Goal: Task Accomplishment & Management: Manage account settings

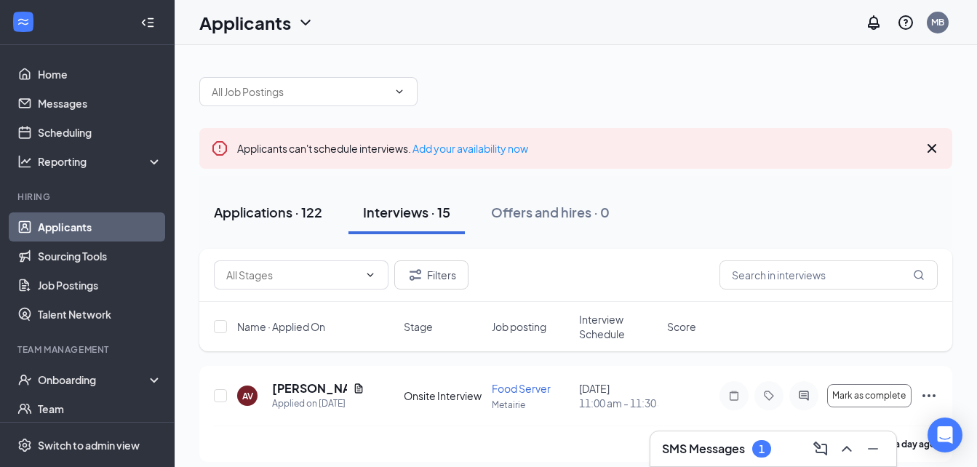
click at [287, 214] on div "Applications · 122" at bounding box center [268, 212] width 108 height 18
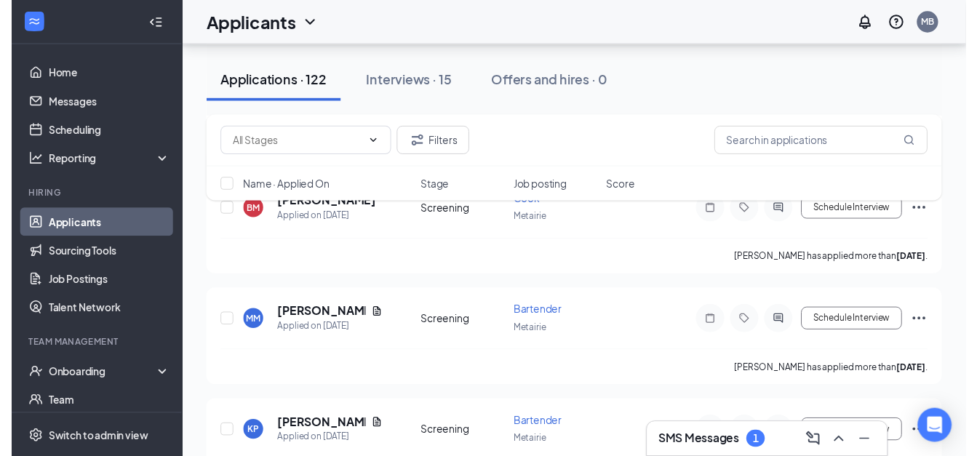
scroll to position [6534, 0]
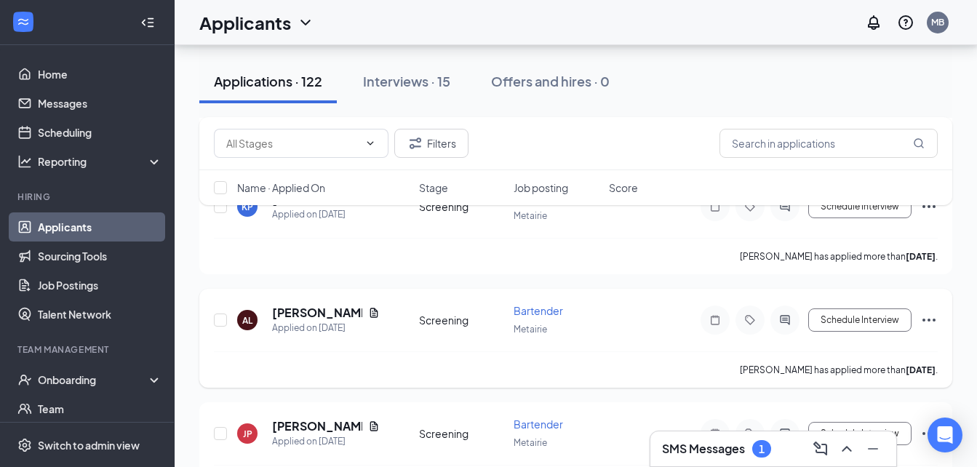
click at [370, 313] on icon "Document" at bounding box center [374, 312] width 8 height 9
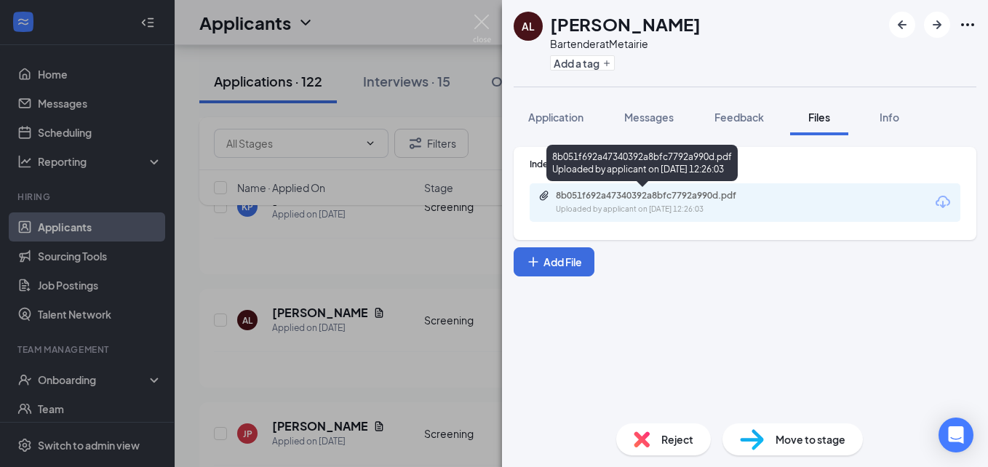
click at [652, 199] on div "8b051f692a47340392a8bfc7792a990d.pdf" at bounding box center [658, 196] width 204 height 12
click at [659, 199] on div "8b051f692a47340392a8bfc7792a990d.pdf" at bounding box center [658, 196] width 204 height 12
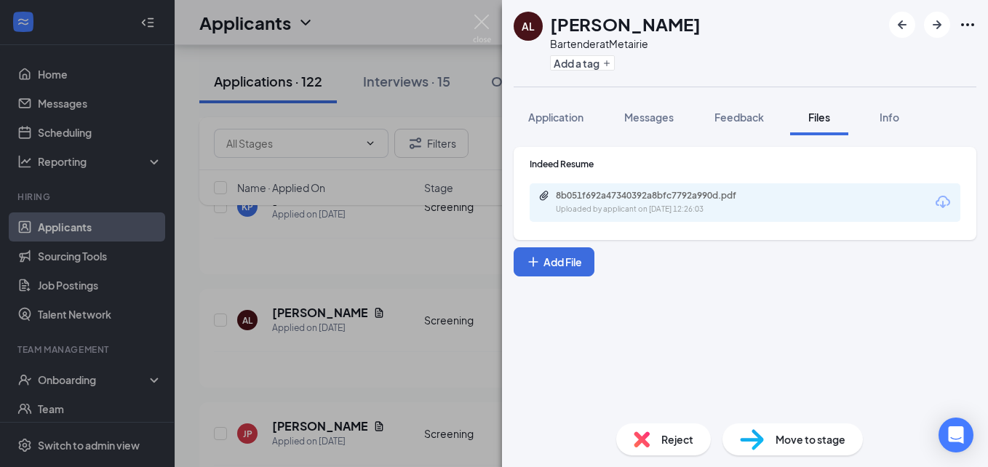
click at [483, 28] on img at bounding box center [482, 29] width 18 height 28
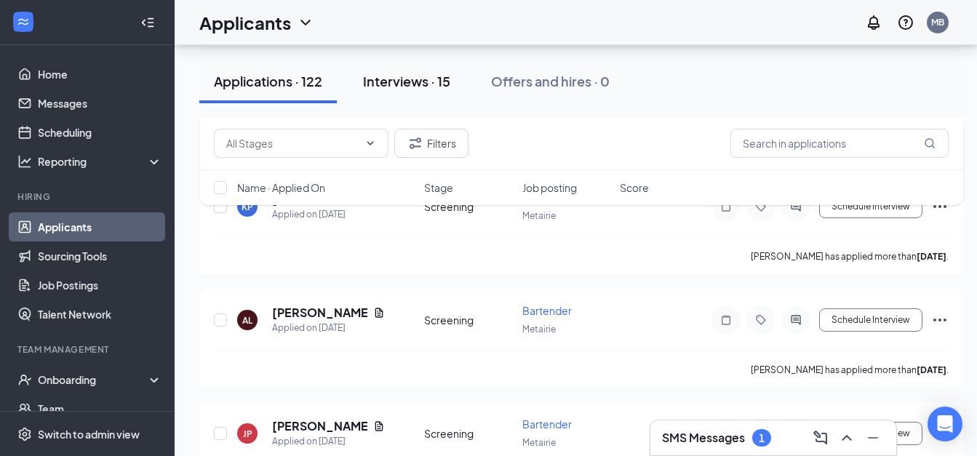
click at [416, 87] on div "Interviews · 15" at bounding box center [406, 81] width 87 height 18
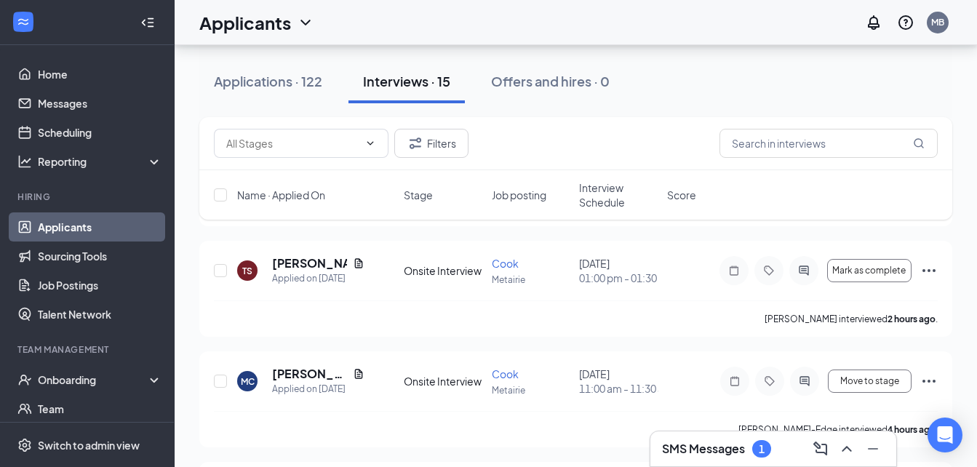
scroll to position [707, 0]
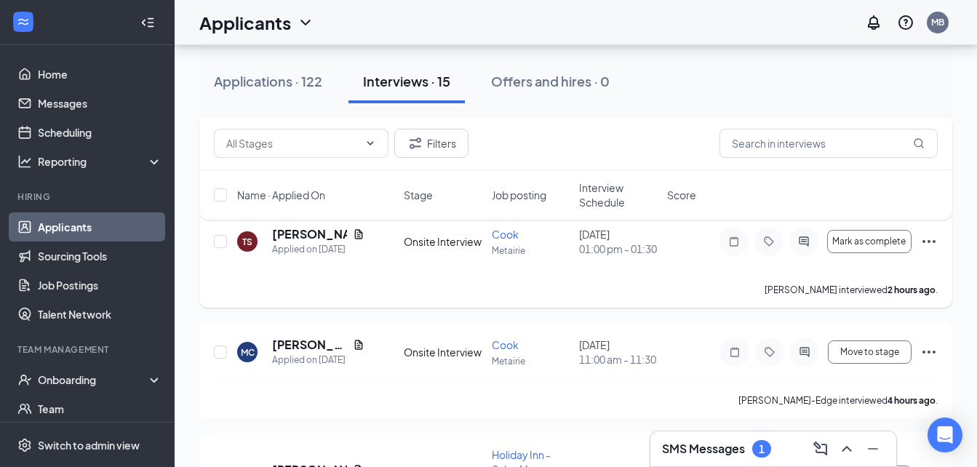
click at [937, 250] on icon "Ellipses" at bounding box center [929, 241] width 17 height 17
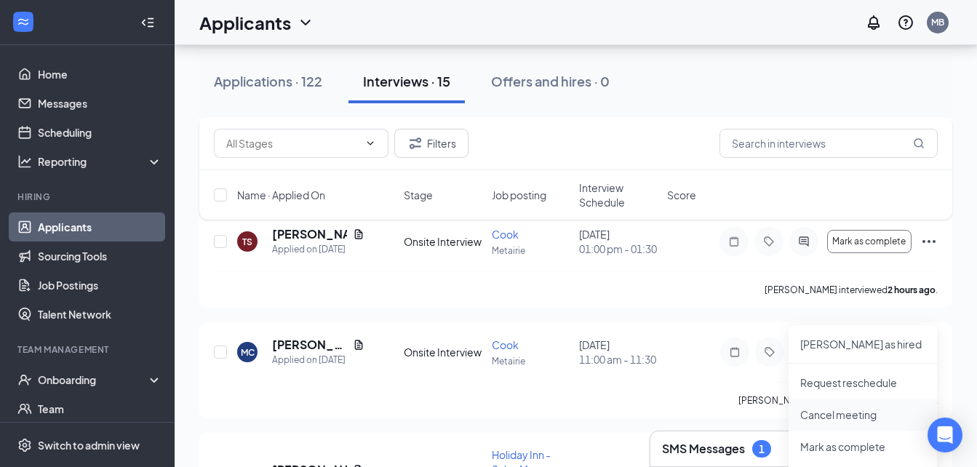
click at [848, 416] on p "Cancel meeting" at bounding box center [863, 415] width 125 height 15
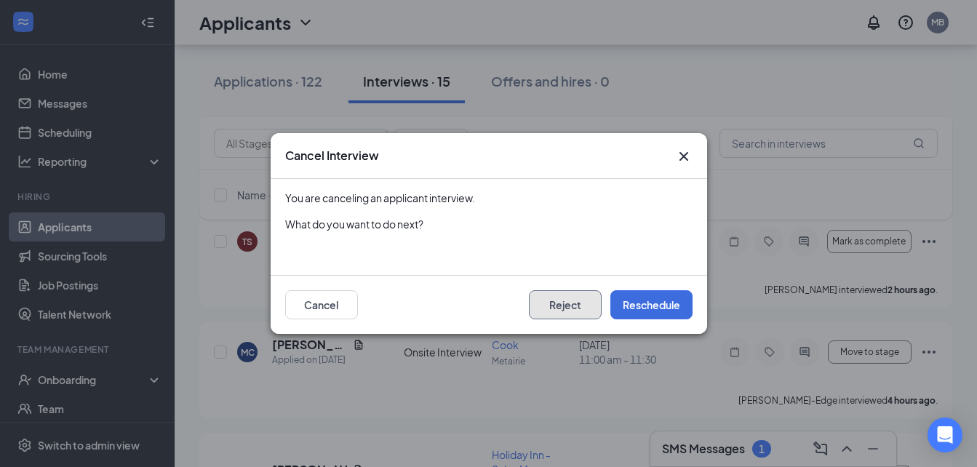
click at [566, 303] on button "Reject" at bounding box center [565, 304] width 73 height 29
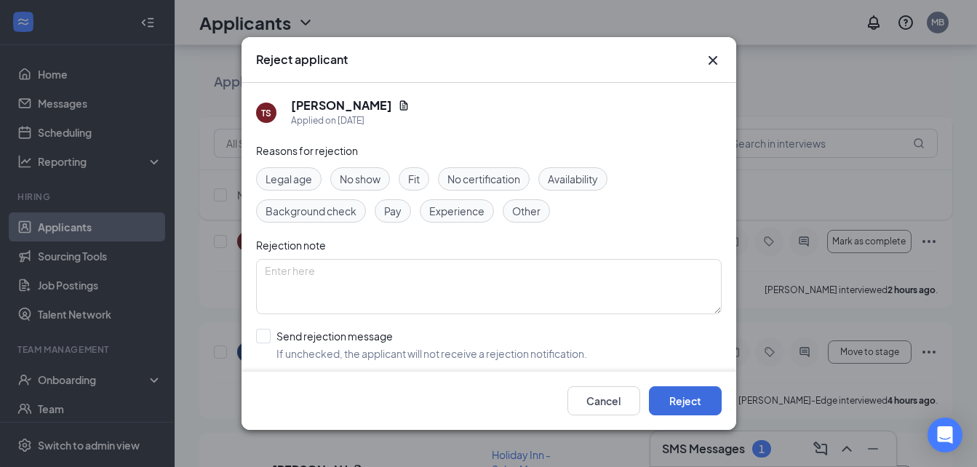
click at [356, 182] on span "No show" at bounding box center [360, 179] width 41 height 16
click at [683, 400] on button "Reject" at bounding box center [685, 400] width 73 height 29
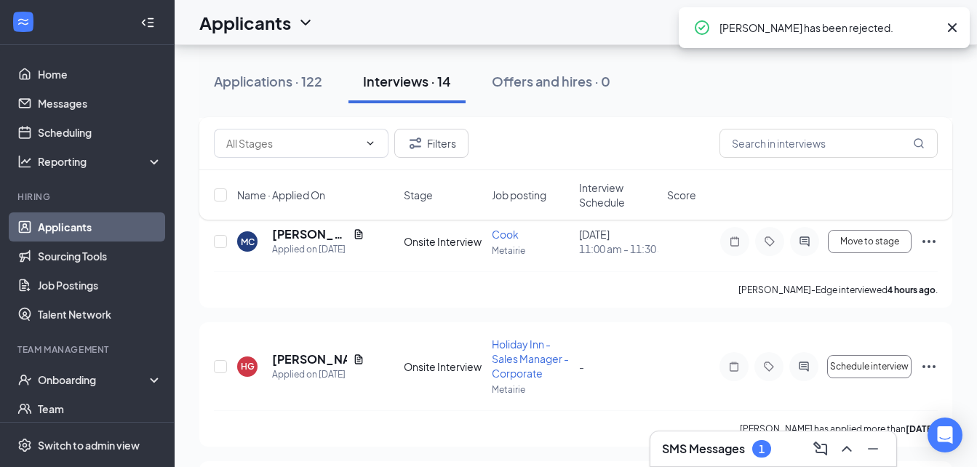
click at [747, 448] on div "SMS Messages 1" at bounding box center [716, 448] width 109 height 17
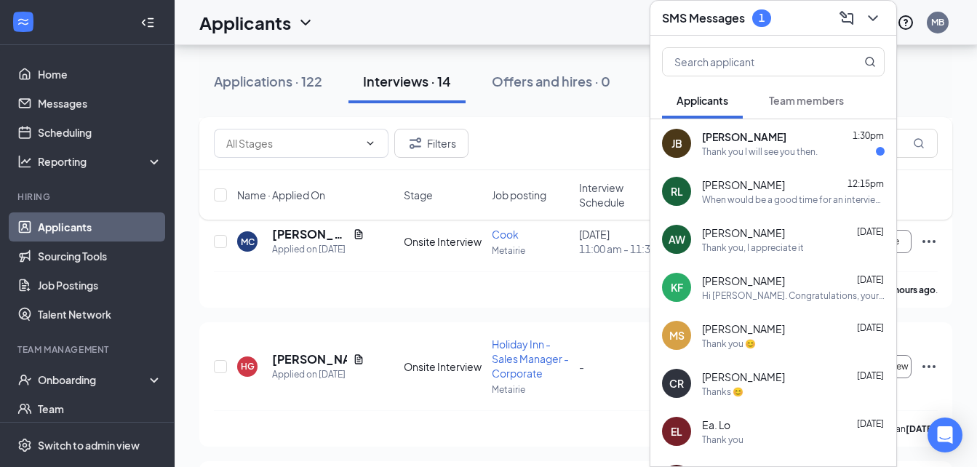
click at [747, 149] on div "Thank you I will see you then." at bounding box center [760, 152] width 116 height 12
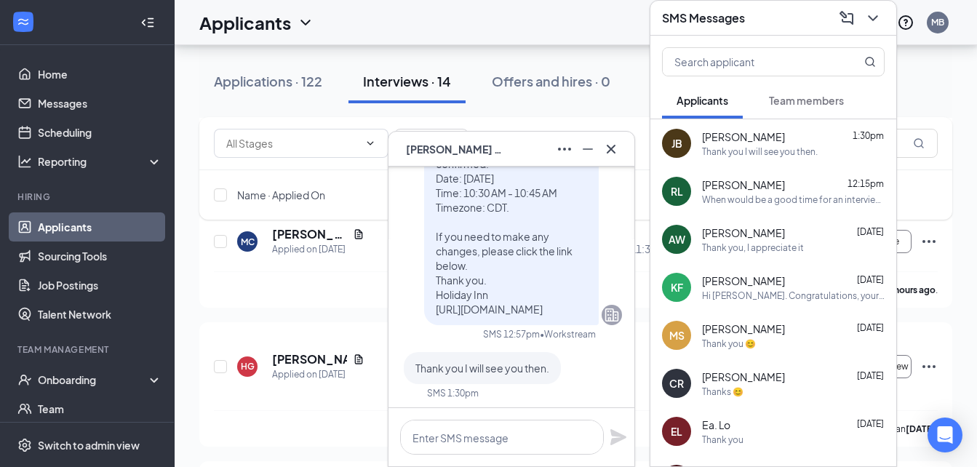
scroll to position [0, 0]
click at [611, 150] on icon "Cross" at bounding box center [611, 148] width 9 height 9
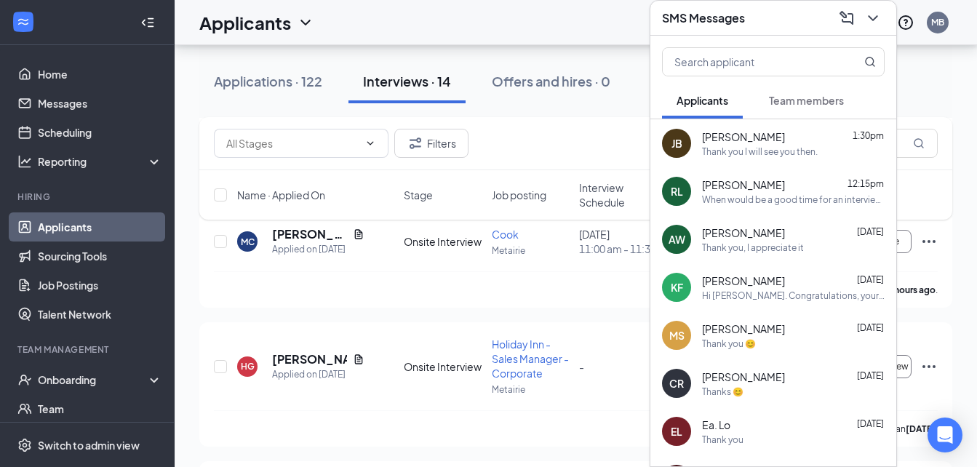
click at [770, 191] on span "[PERSON_NAME]" at bounding box center [743, 185] width 83 height 15
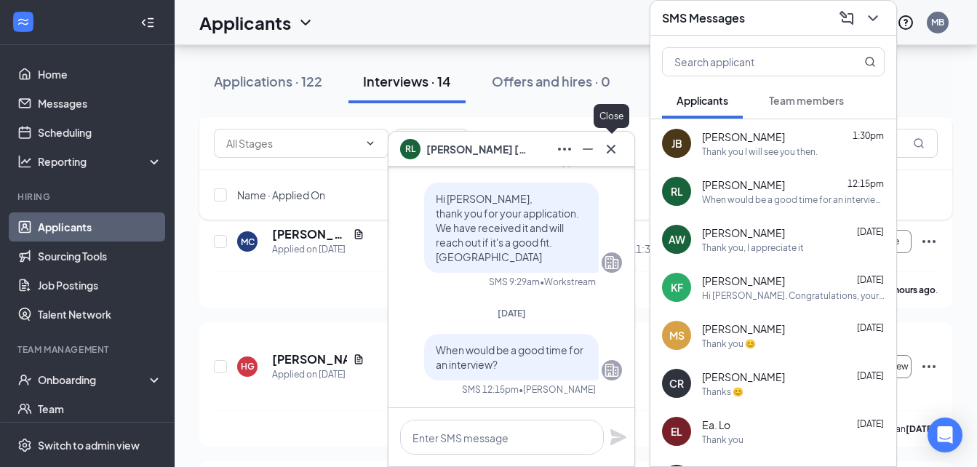
click at [616, 151] on icon "Cross" at bounding box center [611, 148] width 17 height 17
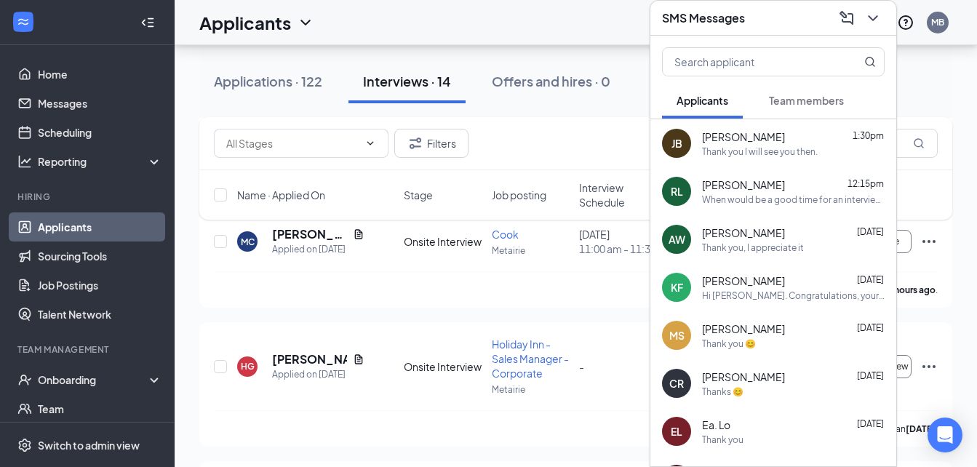
click at [579, 22] on div "Applicants MB" at bounding box center [576, 22] width 803 height 45
click at [261, 87] on div "Applications · 122" at bounding box center [268, 81] width 108 height 18
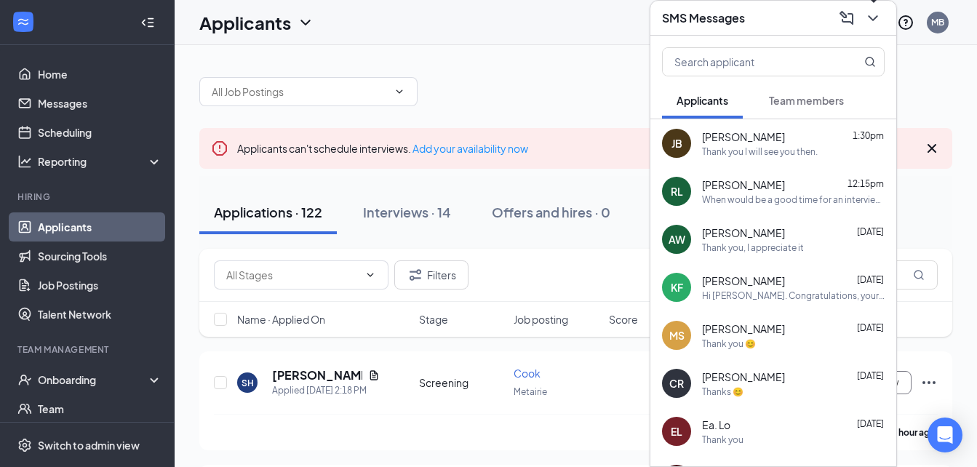
click at [871, 16] on icon "ChevronDown" at bounding box center [873, 17] width 17 height 17
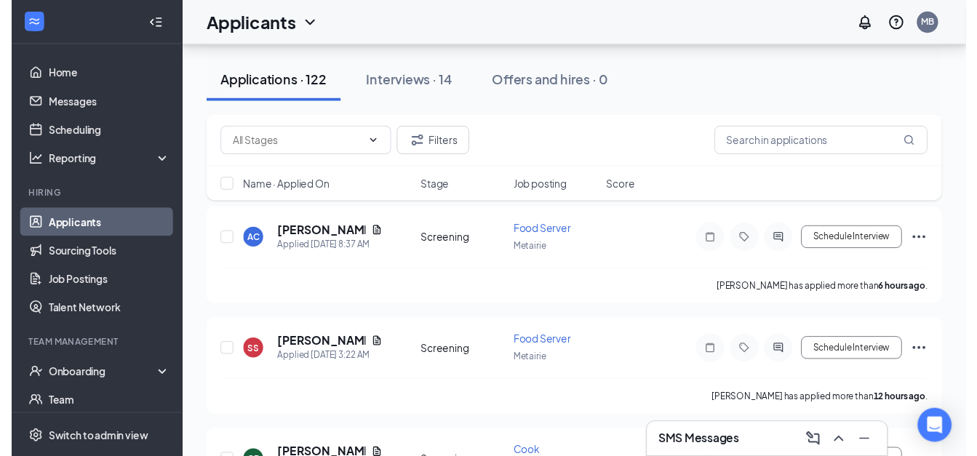
scroll to position [390, 0]
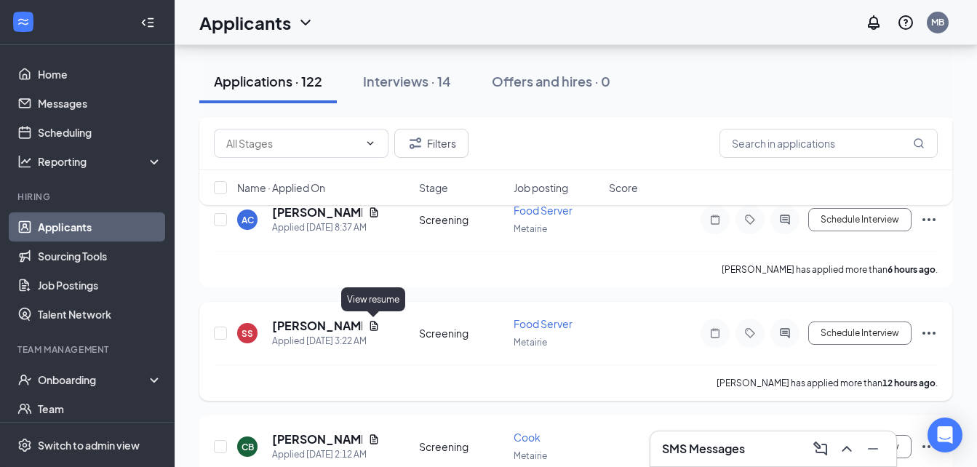
click at [374, 327] on icon "Document" at bounding box center [374, 325] width 8 height 9
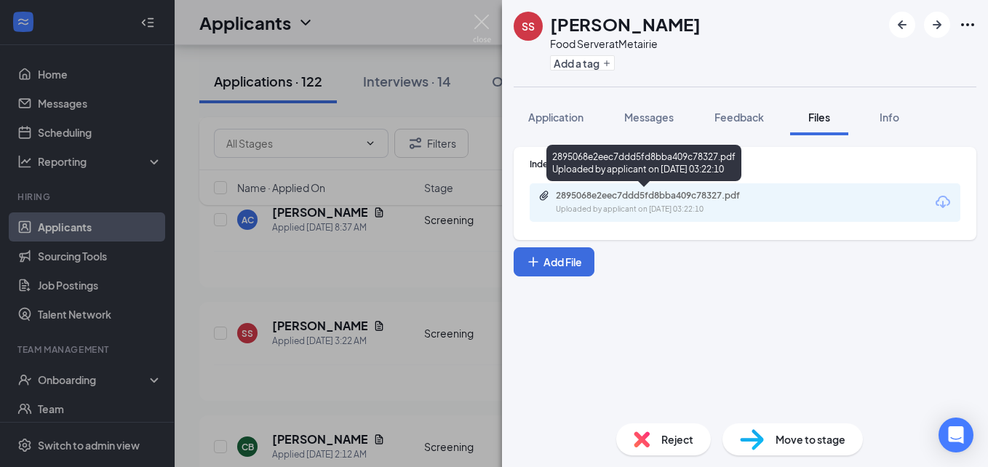
click at [616, 195] on div "2895068e2eec7ddd5fd8bba409c78327.pdf" at bounding box center [658, 196] width 204 height 12
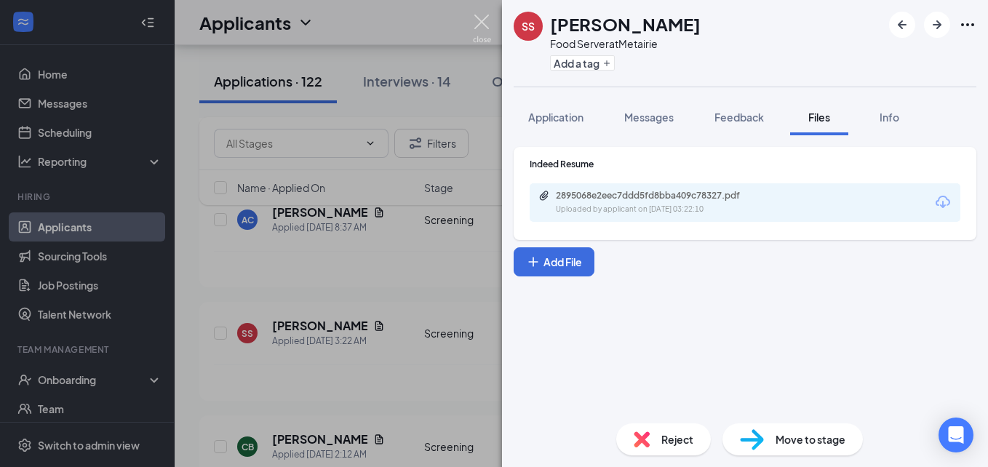
click at [480, 30] on img at bounding box center [482, 29] width 18 height 28
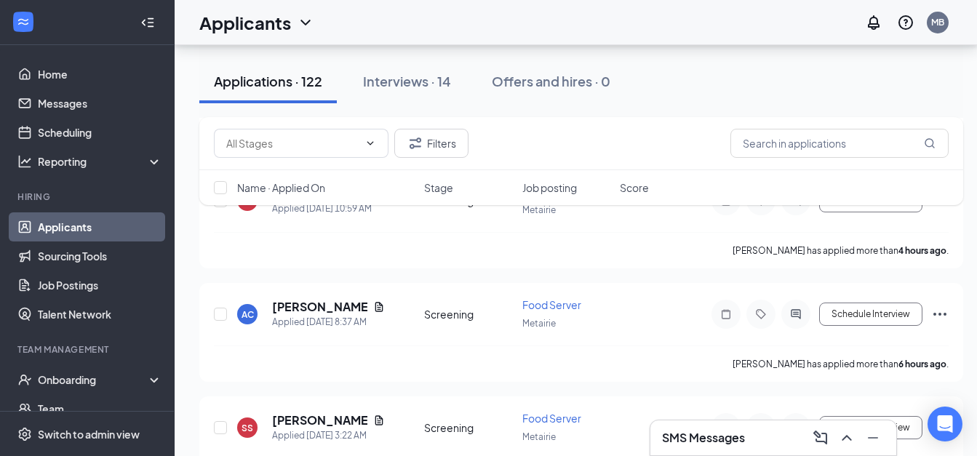
scroll to position [304, 0]
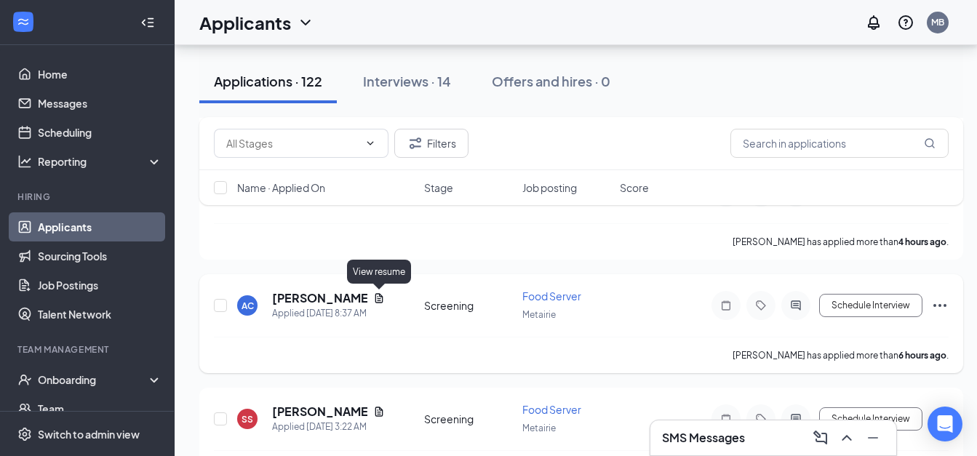
click at [378, 299] on icon "Document" at bounding box center [380, 297] width 8 height 9
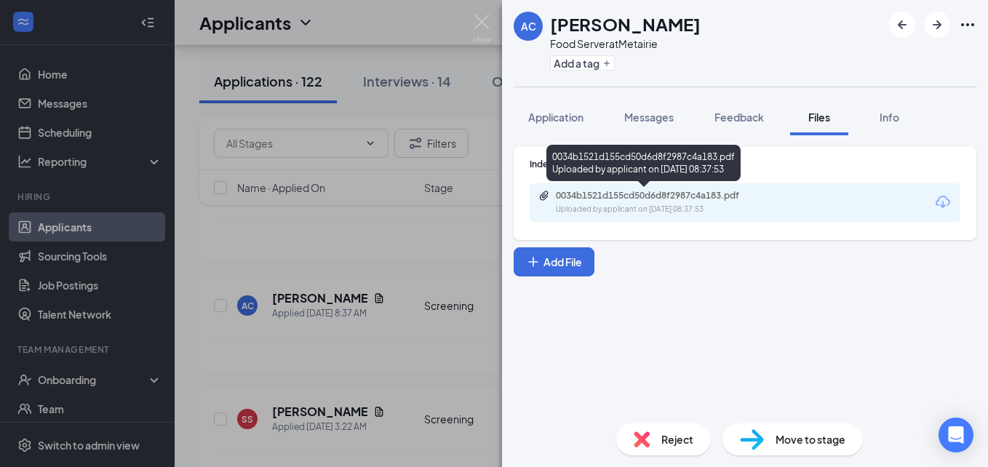
click at [622, 194] on div "0034b1521d155cd50d6d8f2987c4a183.pdf" at bounding box center [658, 196] width 204 height 12
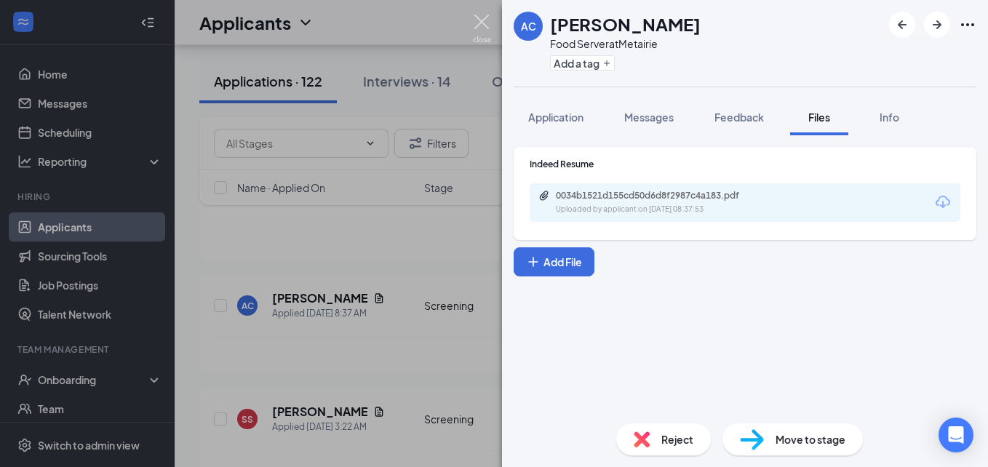
click at [483, 27] on img at bounding box center [482, 29] width 18 height 28
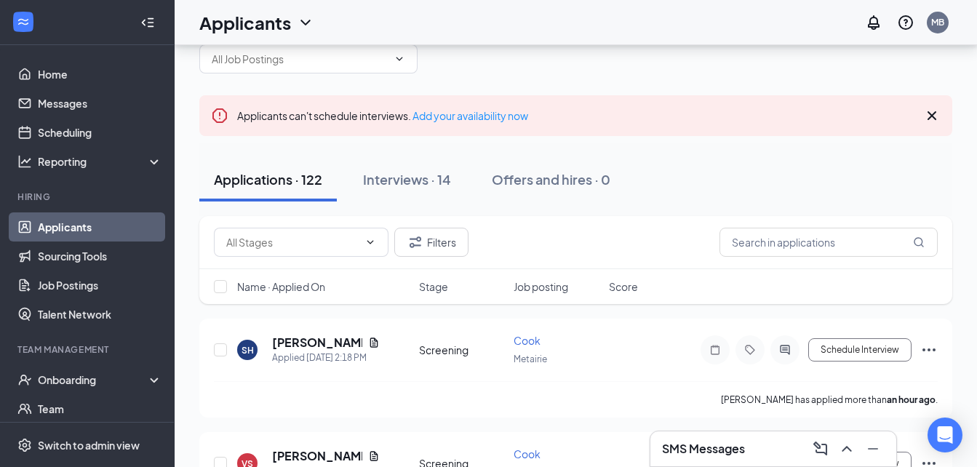
scroll to position [68, 0]
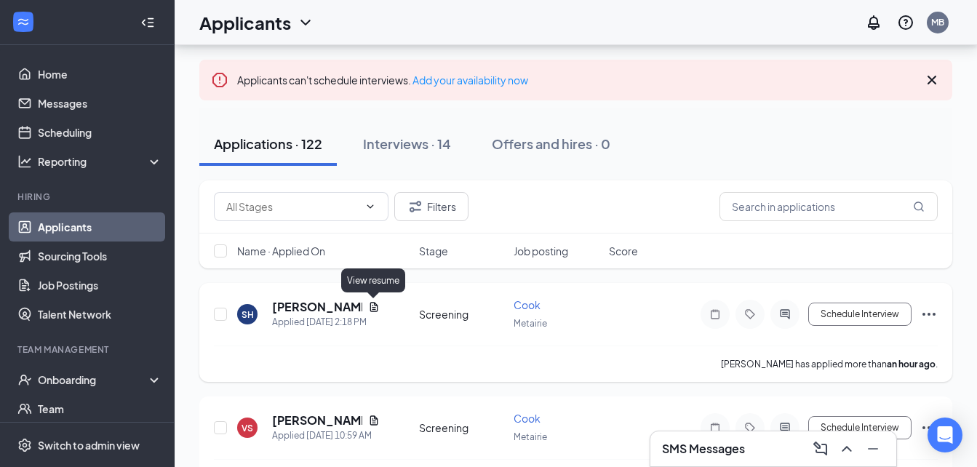
click at [372, 308] on icon "Document" at bounding box center [374, 306] width 8 height 9
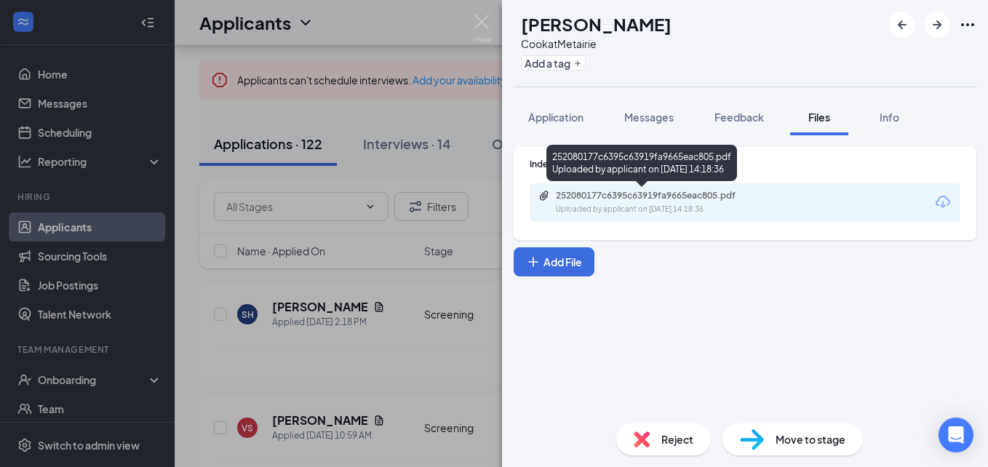
click at [627, 198] on div "252080177c6395c63919fa9665eac805.pdf" at bounding box center [658, 196] width 204 height 12
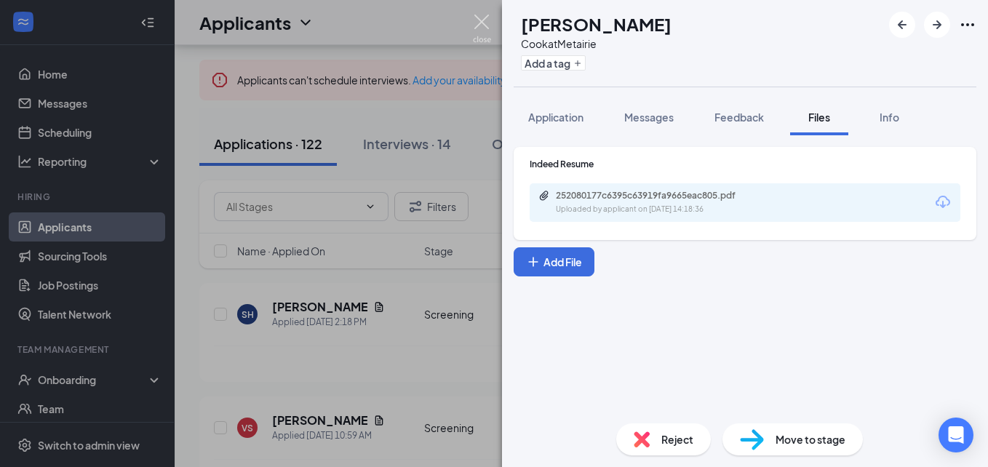
click at [483, 25] on img at bounding box center [482, 29] width 18 height 28
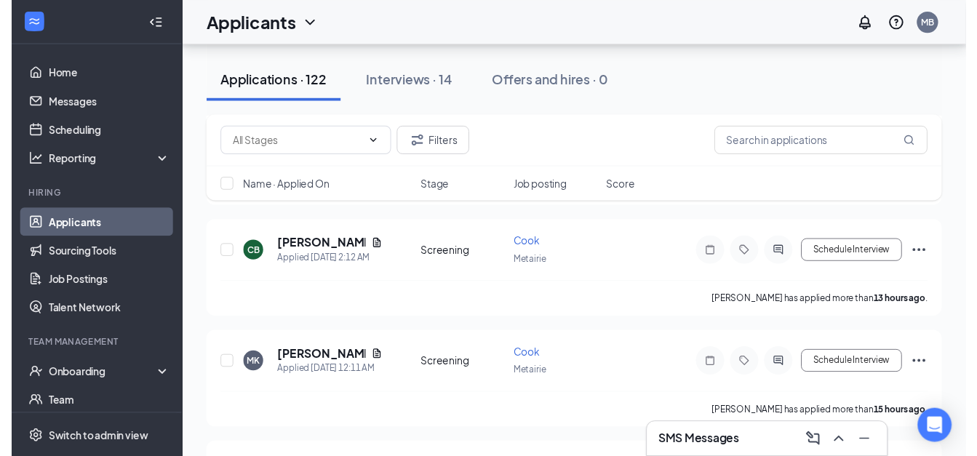
scroll to position [611, 0]
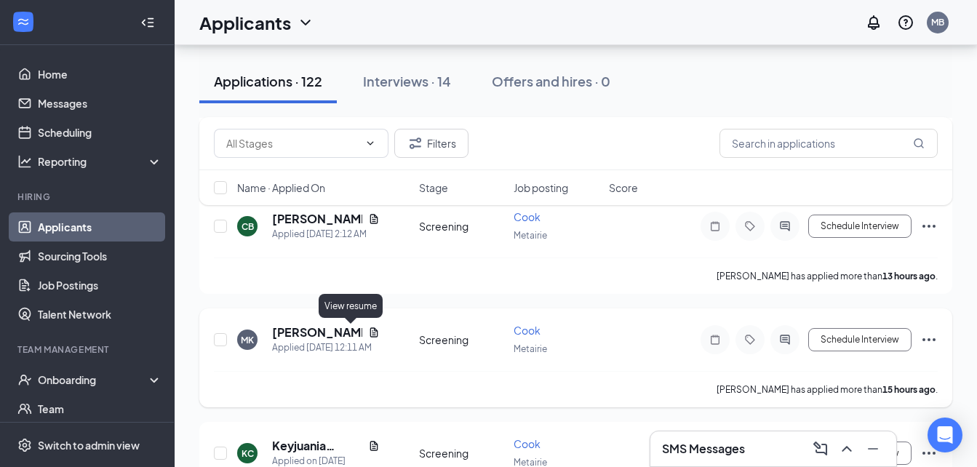
click at [368, 332] on icon "Document" at bounding box center [374, 333] width 12 height 12
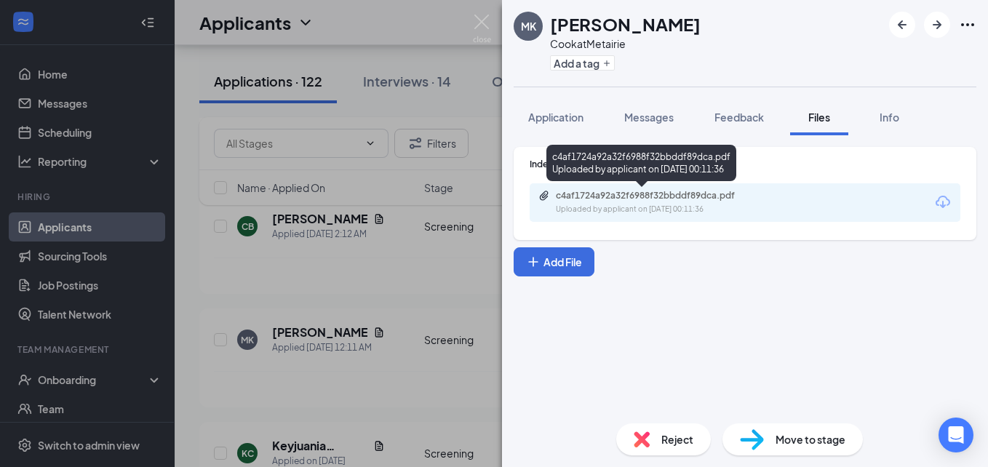
click at [592, 195] on div "c4af1724a92a32f6988f32bbddf89dca.pdf" at bounding box center [658, 196] width 204 height 12
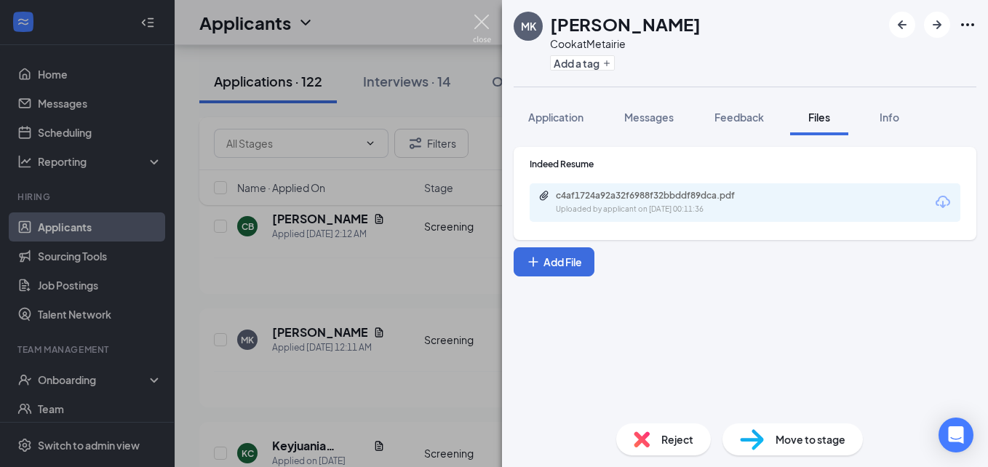
click at [478, 28] on img at bounding box center [482, 29] width 18 height 28
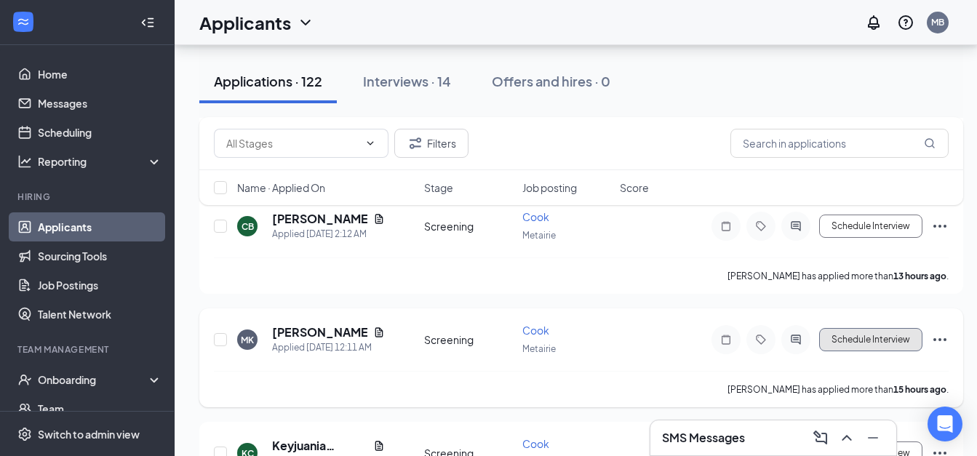
click at [866, 342] on button "Schedule Interview" at bounding box center [871, 339] width 103 height 23
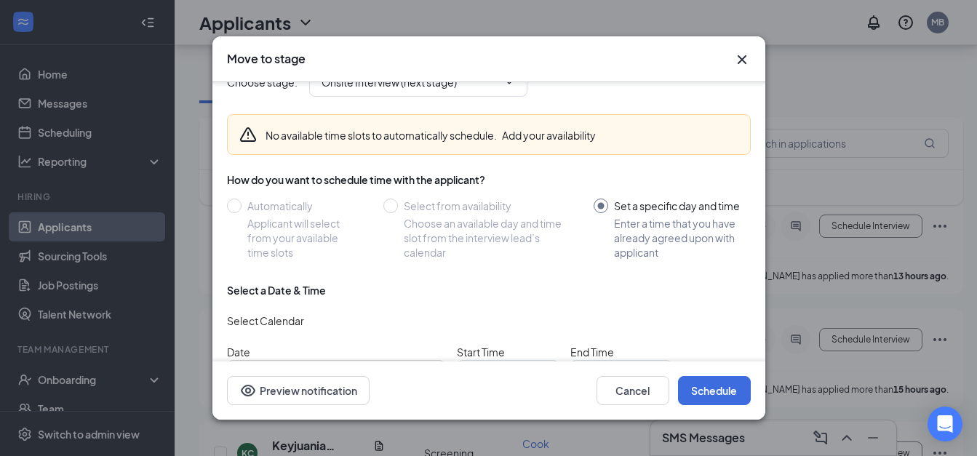
scroll to position [115, 0]
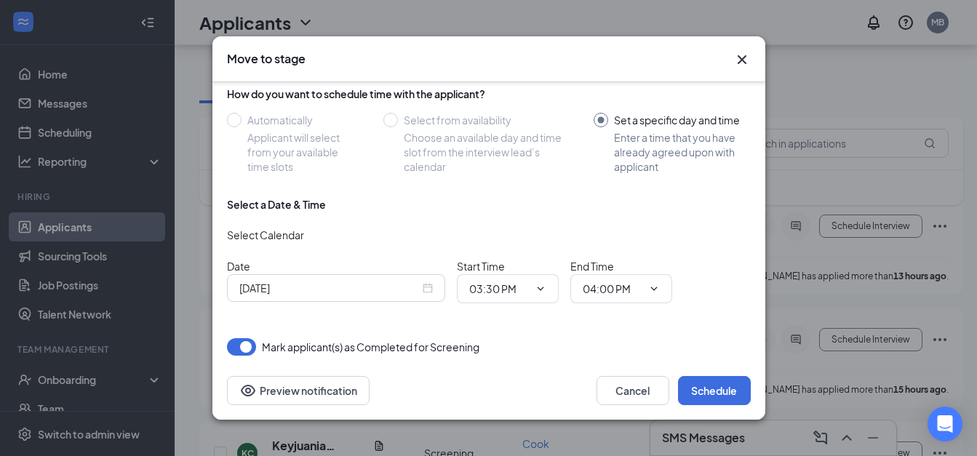
click at [403, 287] on input "[DATE]" at bounding box center [329, 288] width 180 height 16
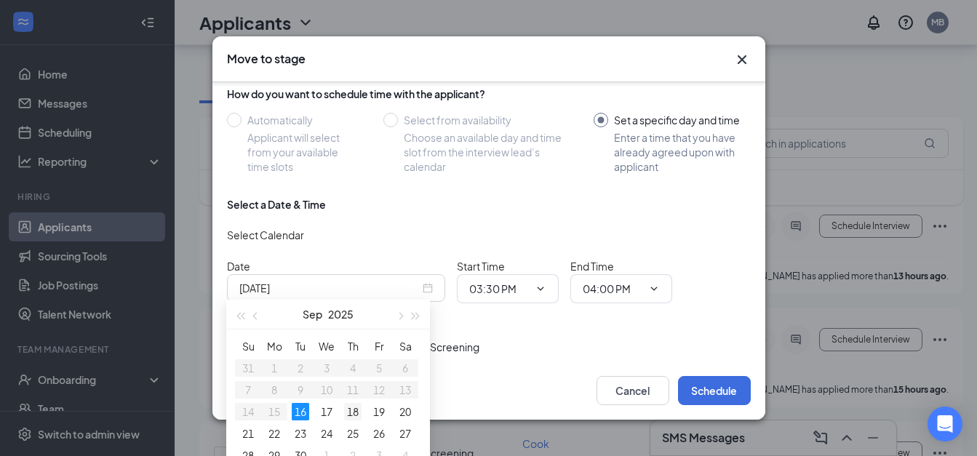
type input "[DATE]"
click at [354, 410] on div "18" at bounding box center [352, 411] width 17 height 17
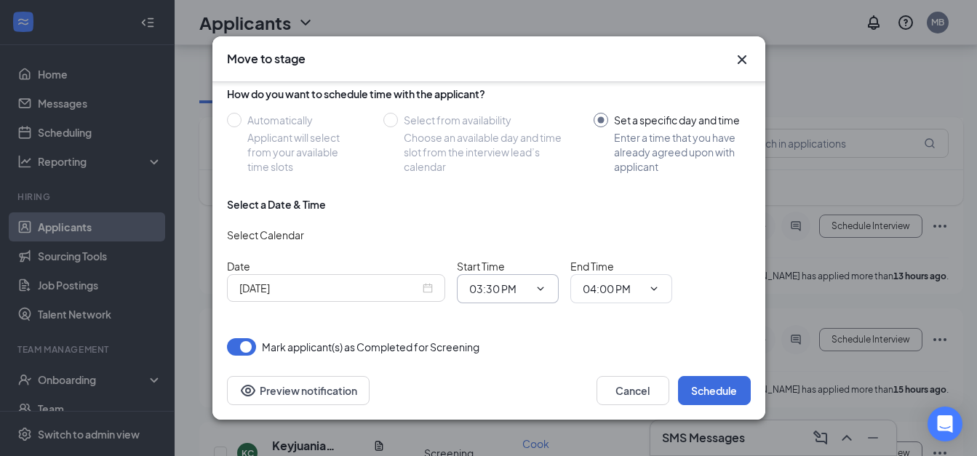
click at [540, 287] on icon "ChevronDown" at bounding box center [541, 289] width 12 height 12
click at [512, 284] on input "03:30 PM" at bounding box center [499, 289] width 60 height 16
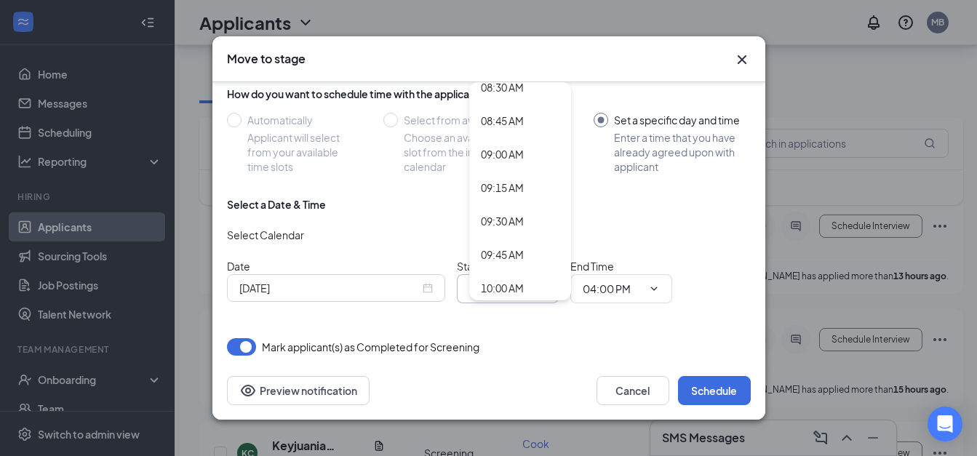
scroll to position [1467, 0]
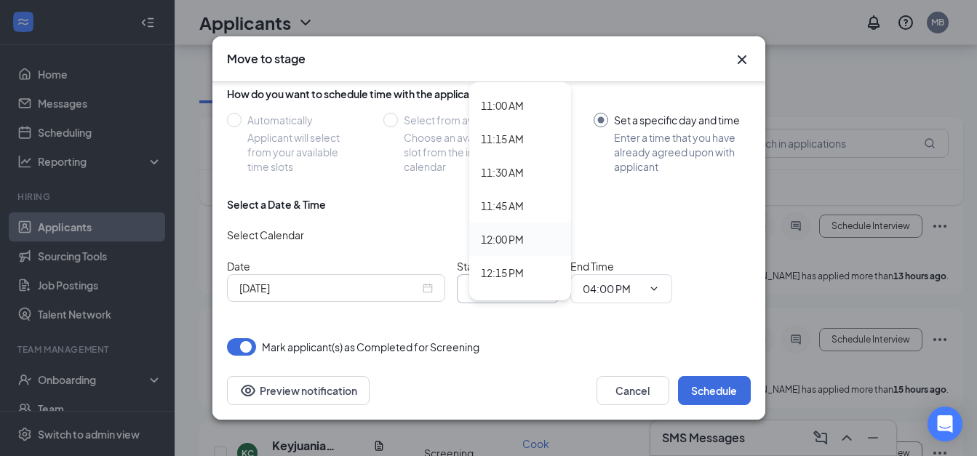
click at [509, 237] on div "12:00 PM" at bounding box center [502, 239] width 43 height 16
type input "12:00 PM"
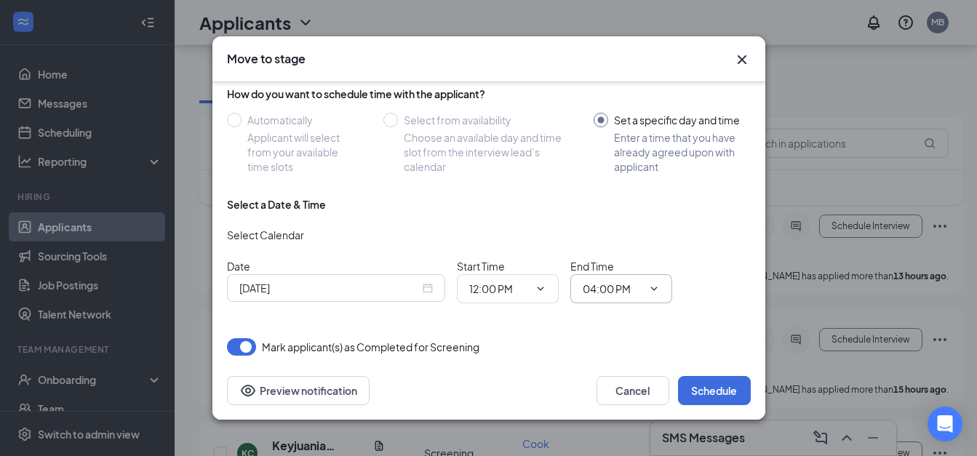
click at [651, 284] on icon "ChevronDown" at bounding box center [654, 289] width 12 height 12
click at [618, 287] on input "04:00 PM" at bounding box center [613, 289] width 60 height 16
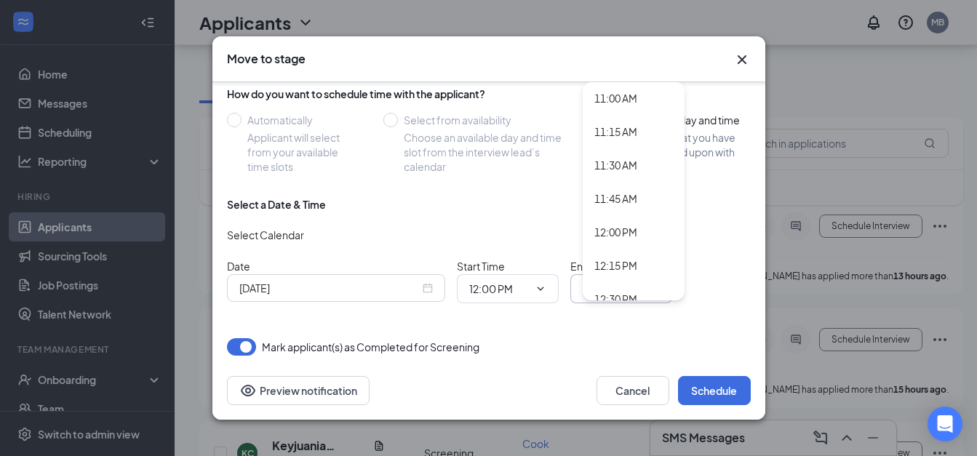
scroll to position [1512, 0]
click at [626, 253] on div "12:30 PM" at bounding box center [616, 261] width 43 height 16
type input "12:30 PM"
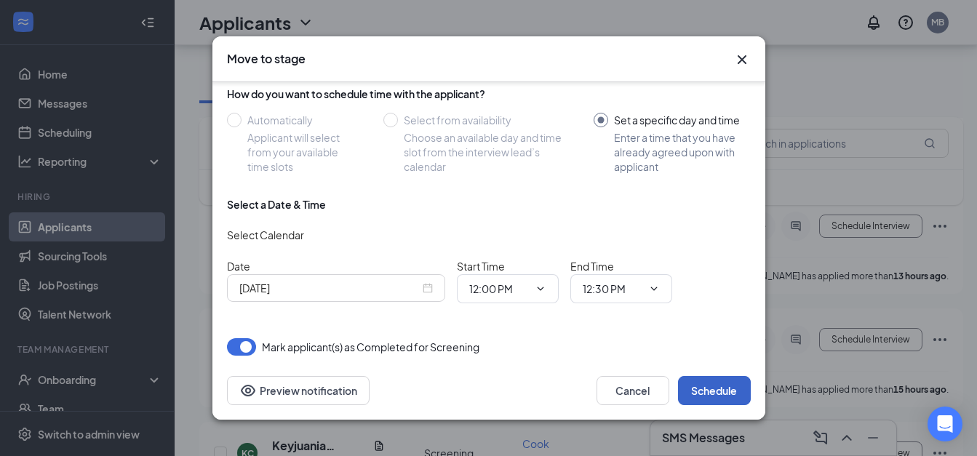
click at [710, 397] on button "Schedule" at bounding box center [714, 390] width 73 height 29
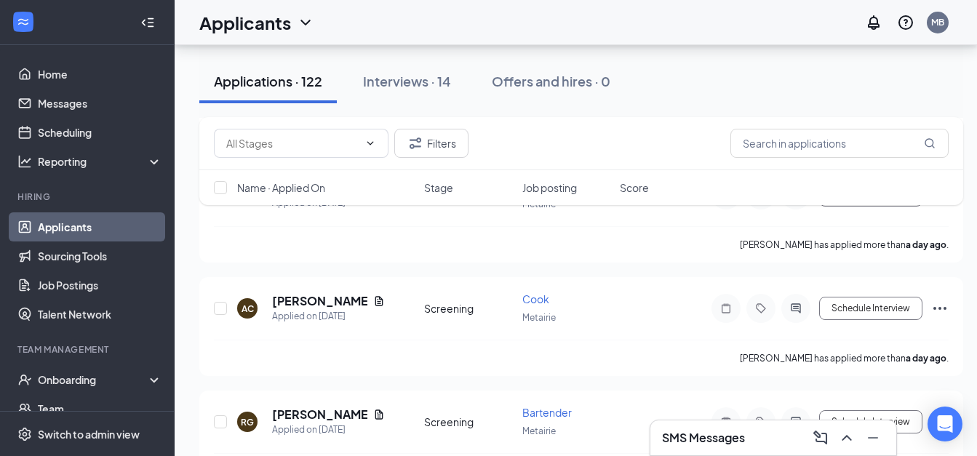
scroll to position [1115, 0]
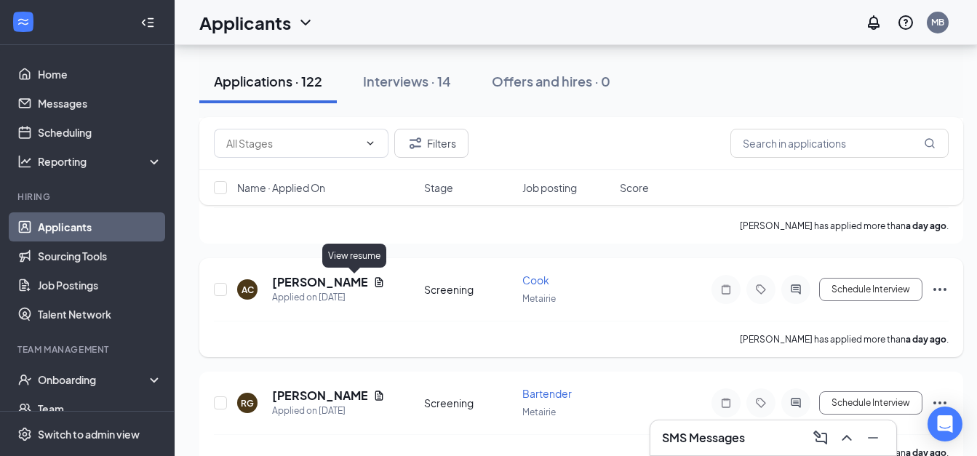
click at [376, 286] on icon "Document" at bounding box center [380, 281] width 8 height 9
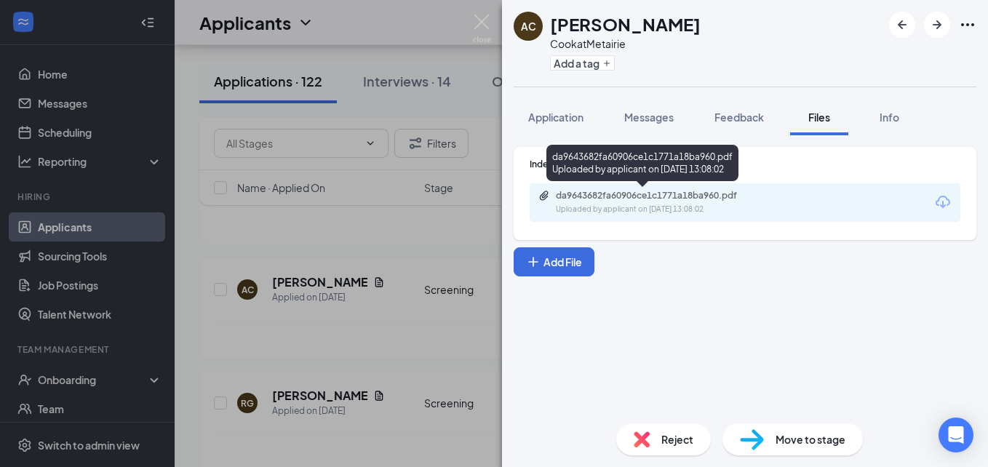
click at [563, 201] on div "da9643682fa60906ce1c1771a18ba960.pdf" at bounding box center [658, 196] width 204 height 12
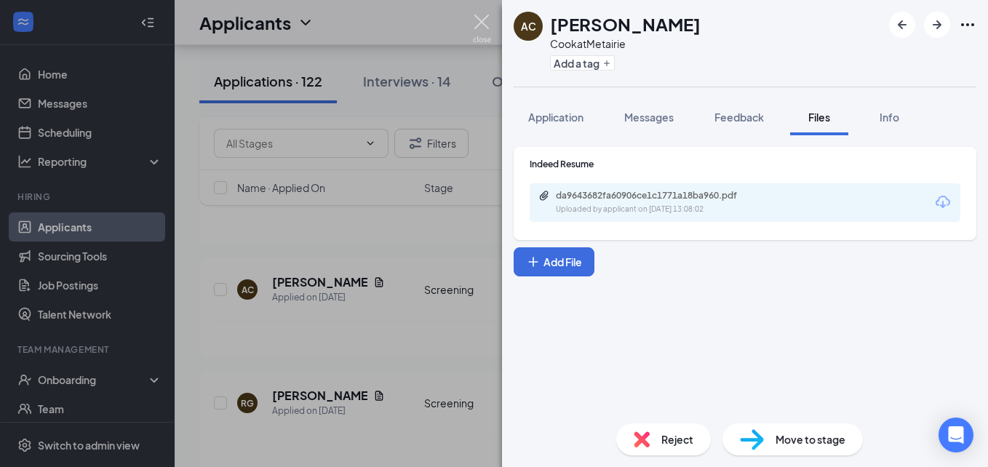
click at [488, 24] on img at bounding box center [482, 29] width 18 height 28
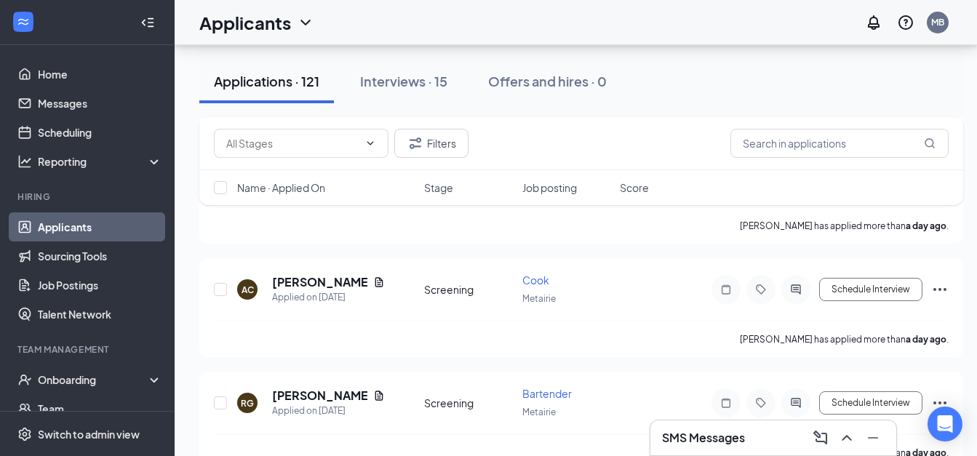
click at [567, 190] on span "Job posting" at bounding box center [550, 187] width 55 height 15
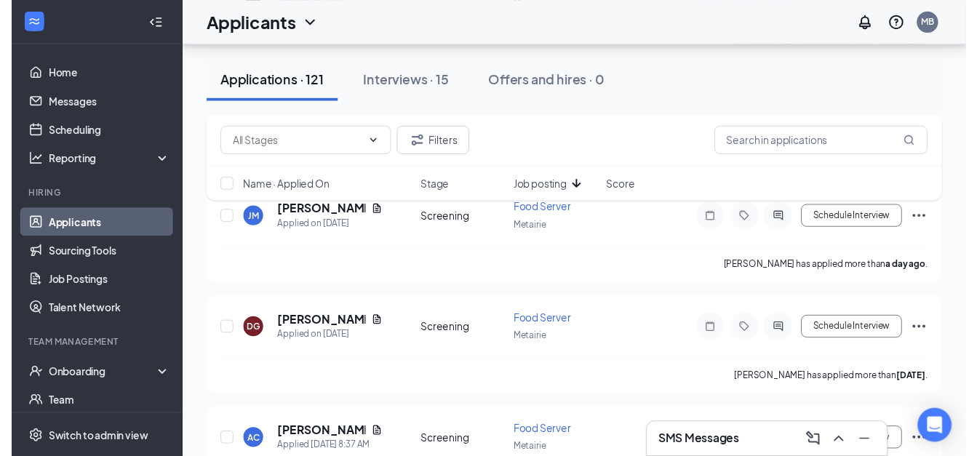
scroll to position [2618, 0]
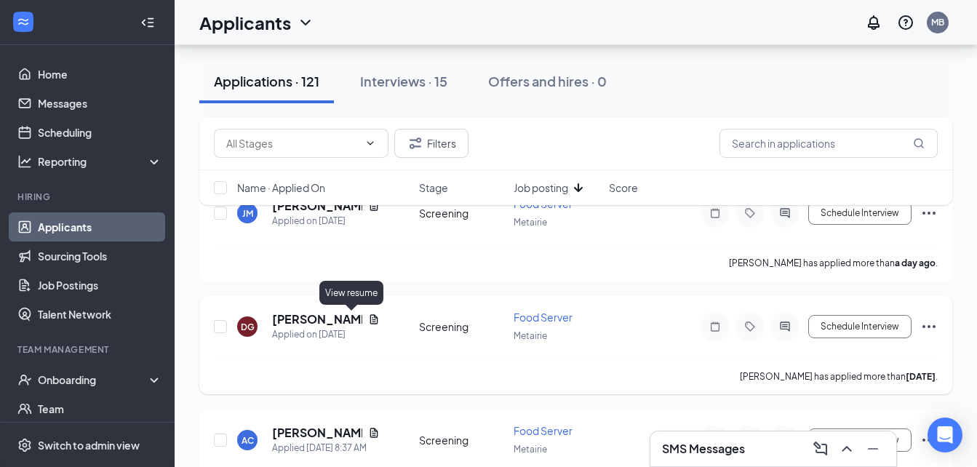
click at [368, 322] on icon "Document" at bounding box center [374, 320] width 12 height 12
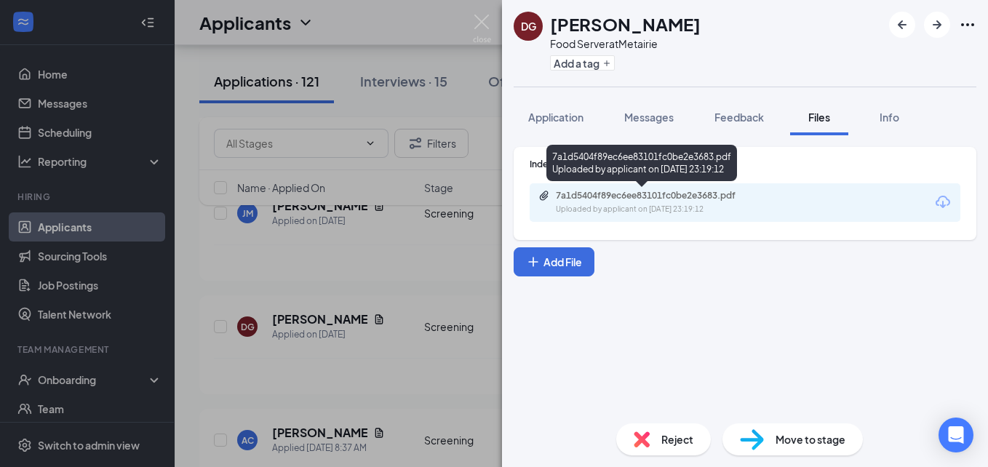
click at [587, 196] on div "7a1d5404f89ec6ee83101fc0be2e3683.pdf" at bounding box center [658, 196] width 204 height 12
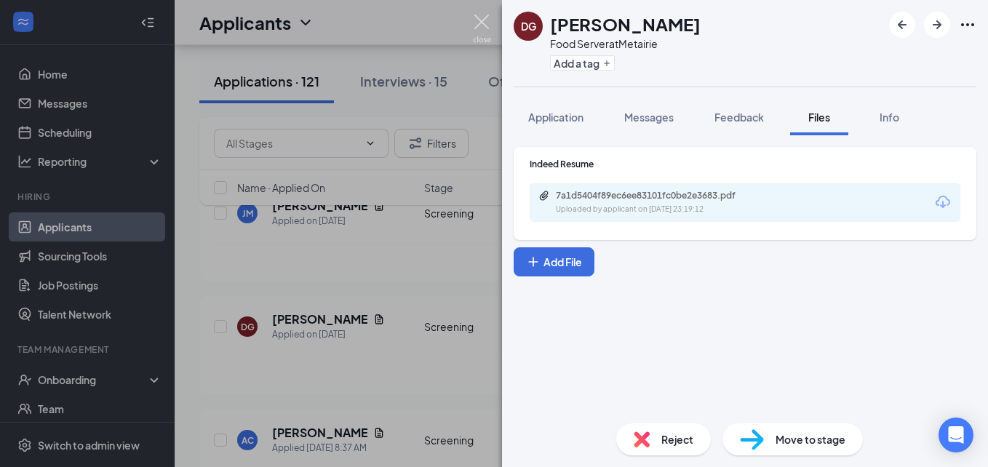
click at [477, 22] on img at bounding box center [482, 29] width 18 height 28
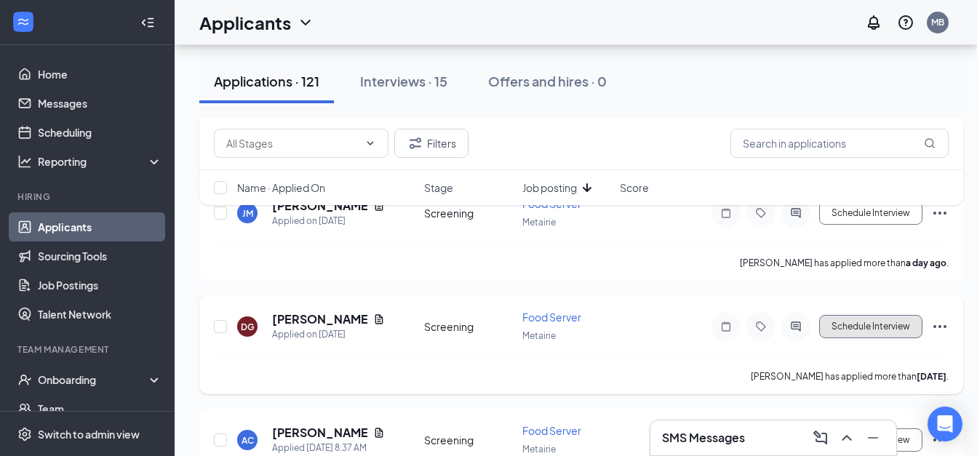
click at [859, 324] on button "Schedule Interview" at bounding box center [871, 326] width 103 height 23
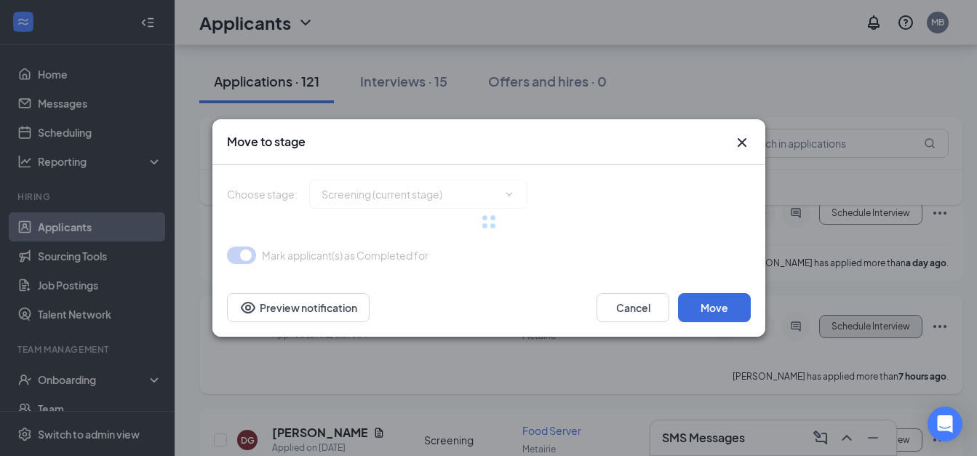
type input "Onsite Interview (next stage)"
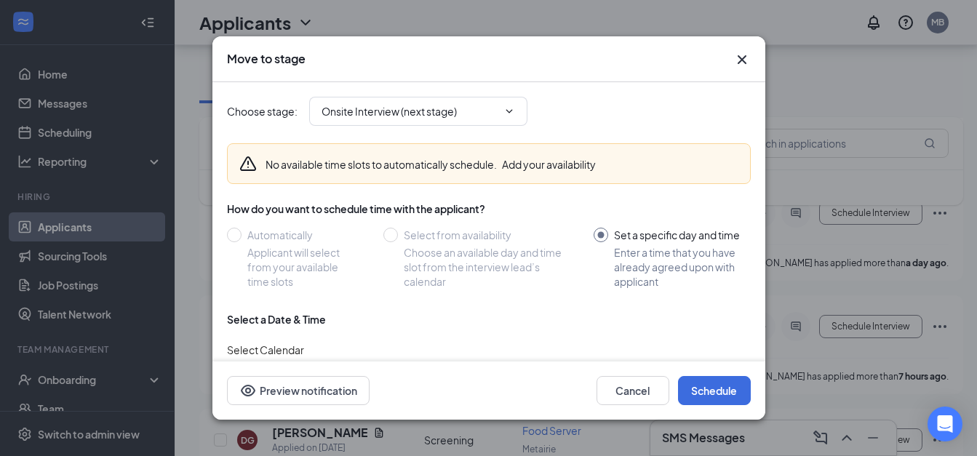
click at [743, 56] on icon "Cross" at bounding box center [741, 59] width 9 height 9
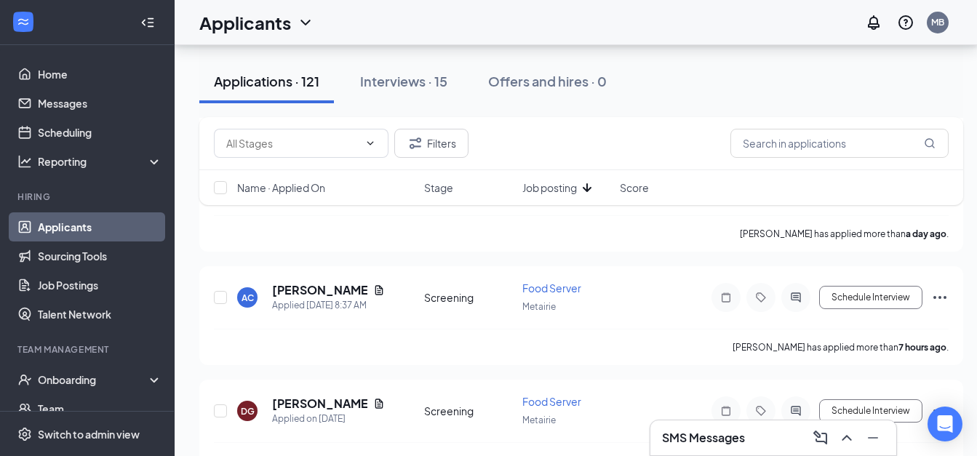
scroll to position [2744, 0]
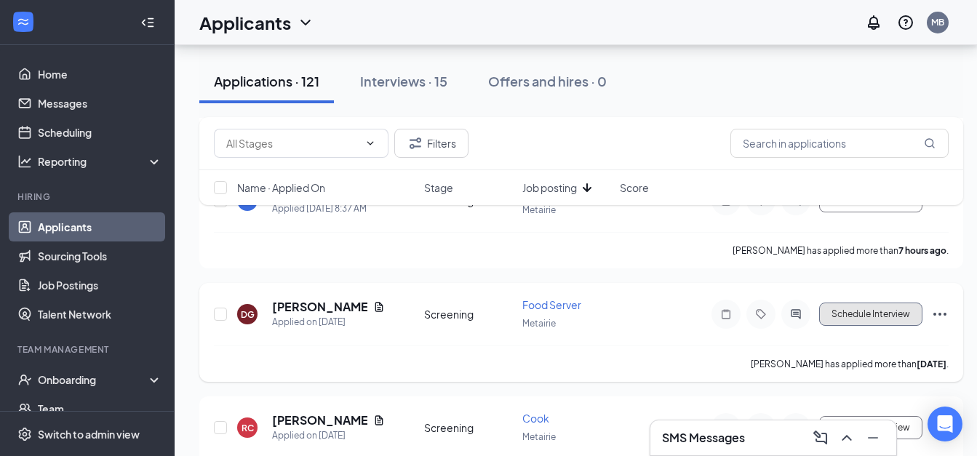
click at [852, 314] on button "Schedule Interview" at bounding box center [871, 314] width 103 height 23
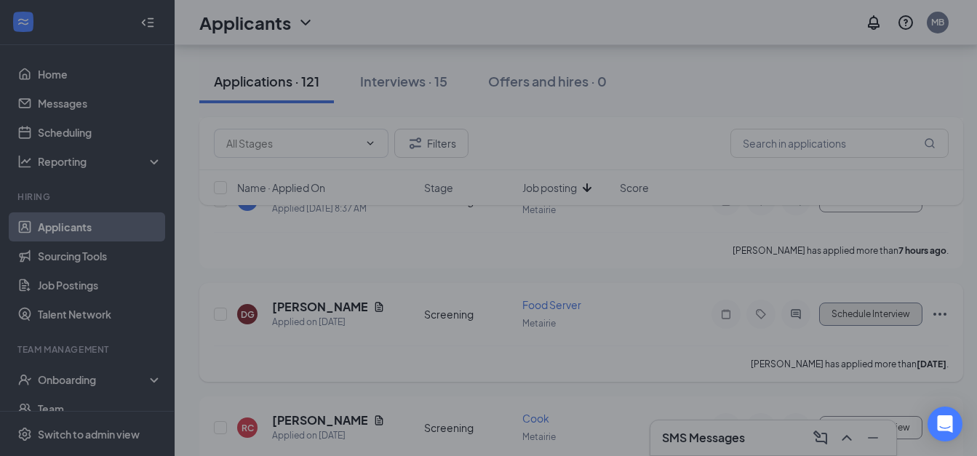
type input "Onsite Interview (next stage)"
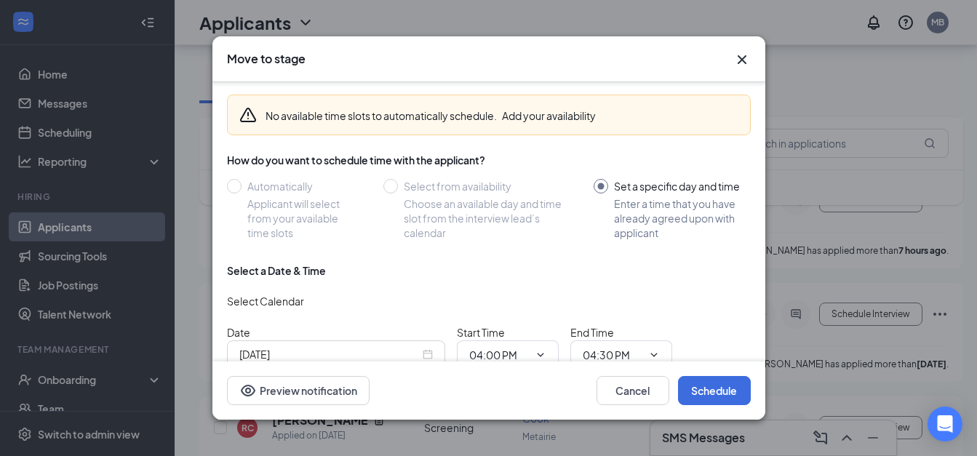
scroll to position [115, 0]
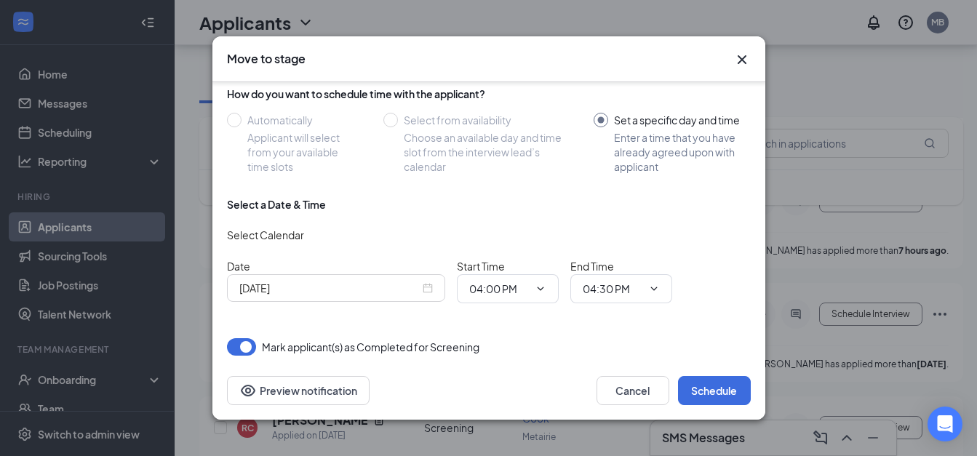
click at [429, 284] on div "[DATE]" at bounding box center [336, 288] width 194 height 16
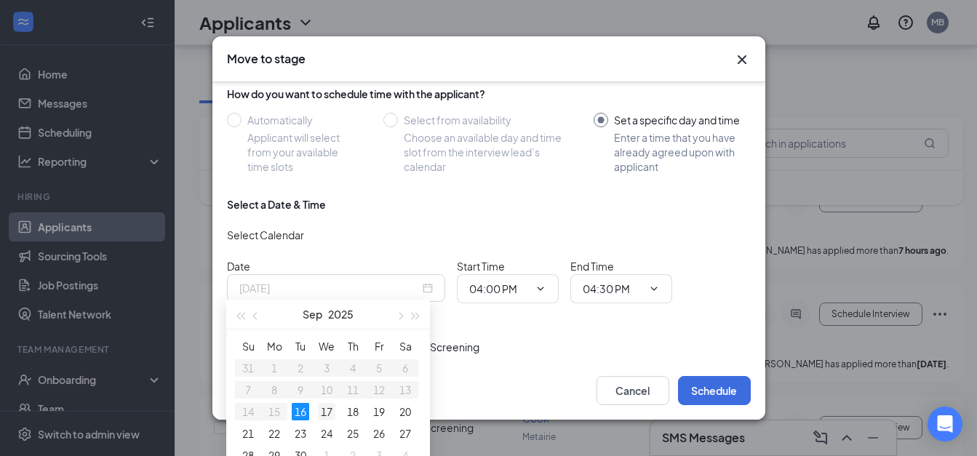
type input "[DATE]"
click at [327, 413] on div "17" at bounding box center [326, 411] width 17 height 17
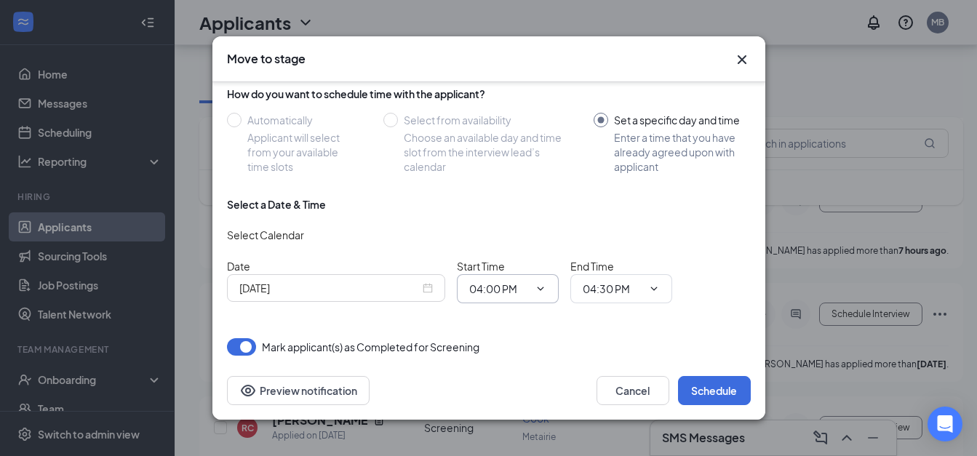
click at [539, 283] on icon "ChevronDown" at bounding box center [541, 289] width 12 height 12
click at [507, 282] on input "04:00 PM" at bounding box center [499, 289] width 60 height 16
click at [504, 146] on div "12:00 PM" at bounding box center [502, 151] width 43 height 16
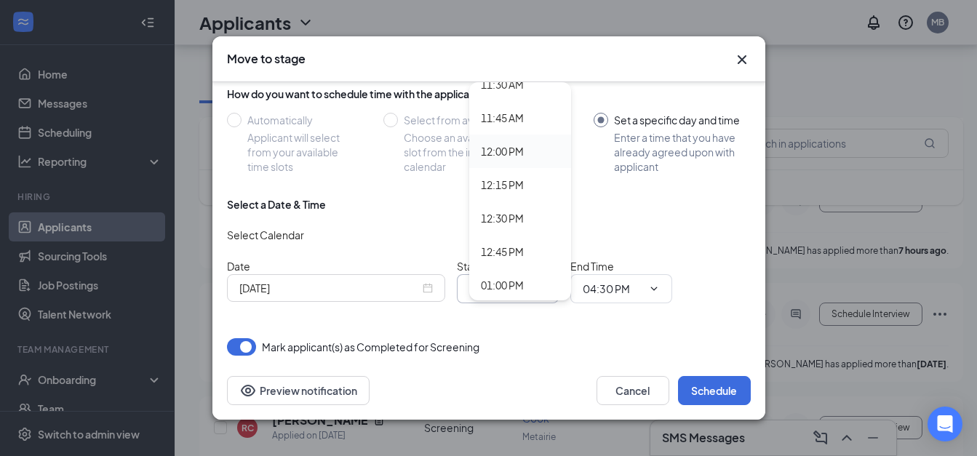
type input "12:00 PM"
click at [622, 284] on input "04:30 PM" at bounding box center [613, 289] width 60 height 16
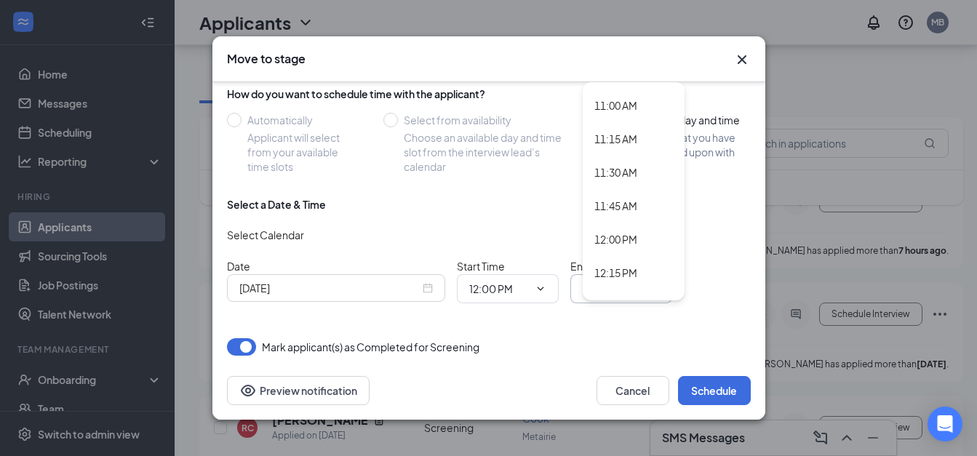
scroll to position [1479, 0]
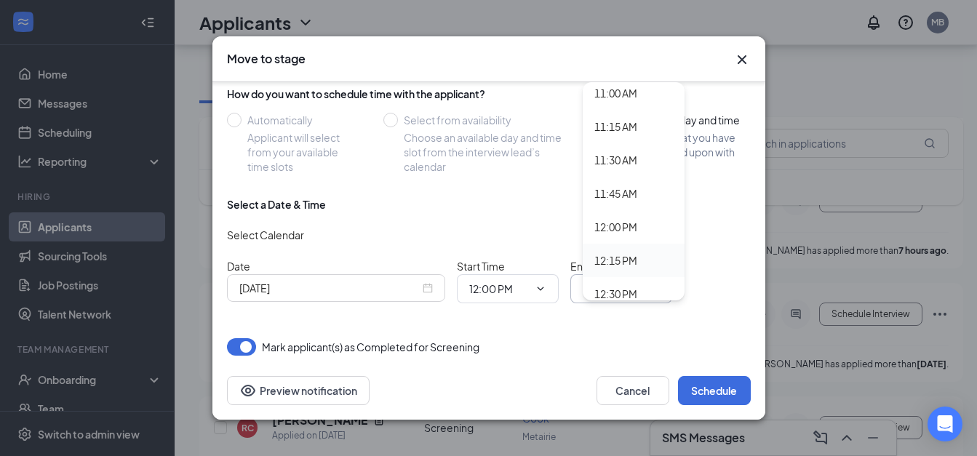
click at [611, 258] on div "12:15 PM" at bounding box center [616, 261] width 43 height 16
type input "12:15 PM"
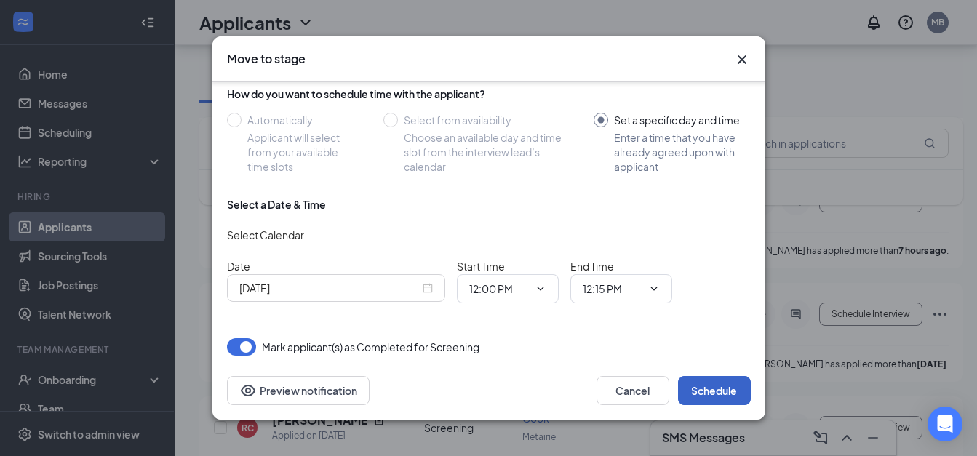
click at [706, 397] on button "Schedule" at bounding box center [714, 390] width 73 height 29
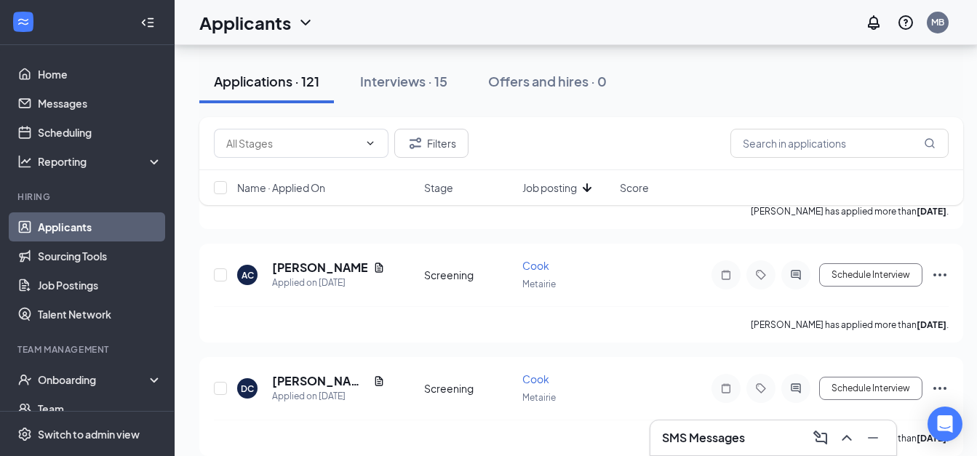
scroll to position [5527, 0]
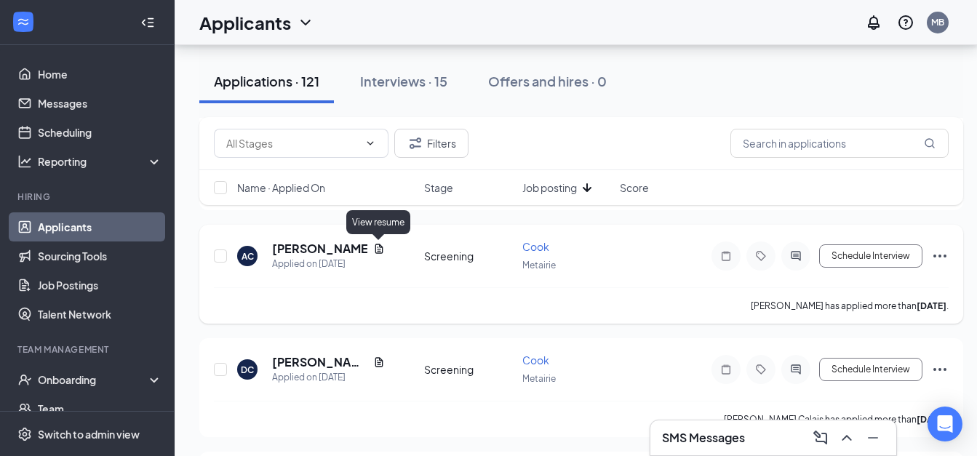
click at [378, 253] on icon "Document" at bounding box center [379, 249] width 12 height 12
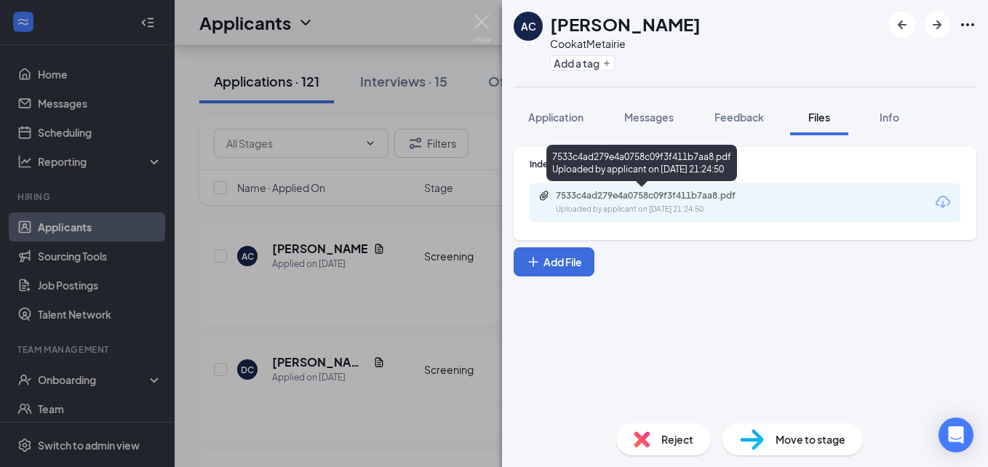
click at [638, 207] on div "Uploaded by applicant on [DATE] 21:24:50" at bounding box center [665, 210] width 218 height 12
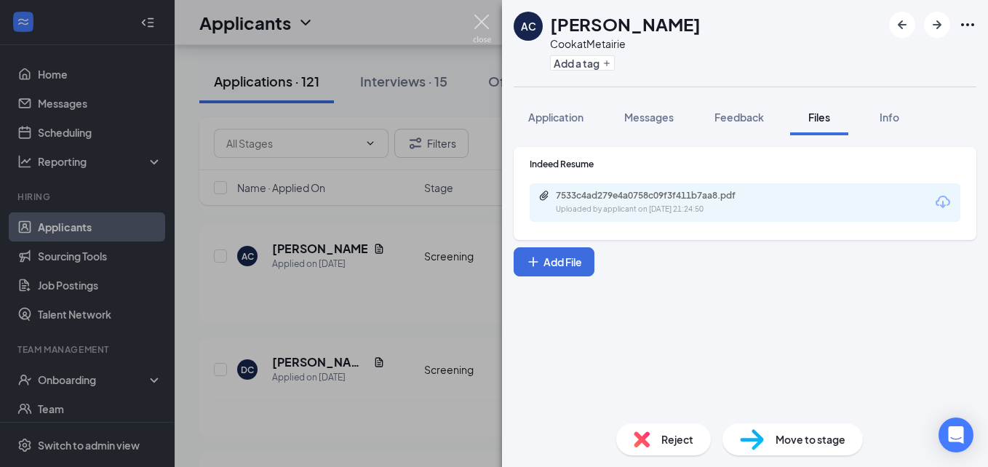
click at [485, 23] on img at bounding box center [482, 29] width 18 height 28
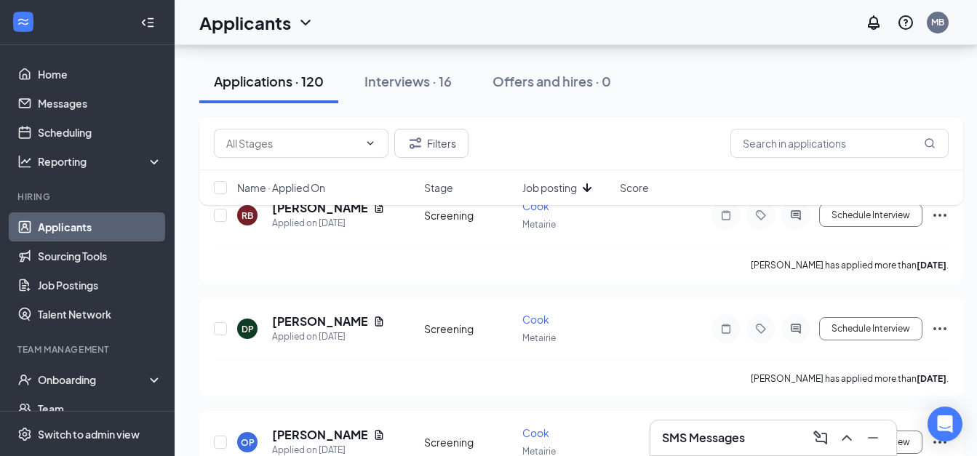
scroll to position [6080, 0]
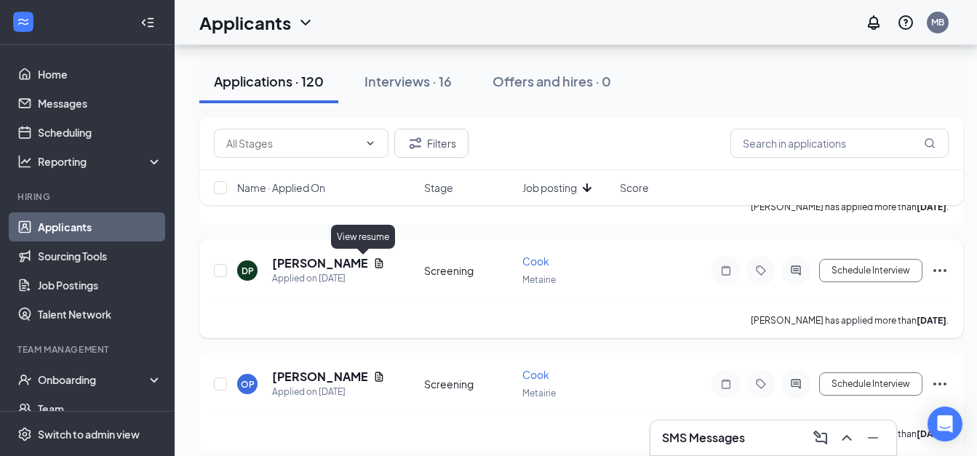
click at [373, 266] on icon "Document" at bounding box center [379, 264] width 12 height 12
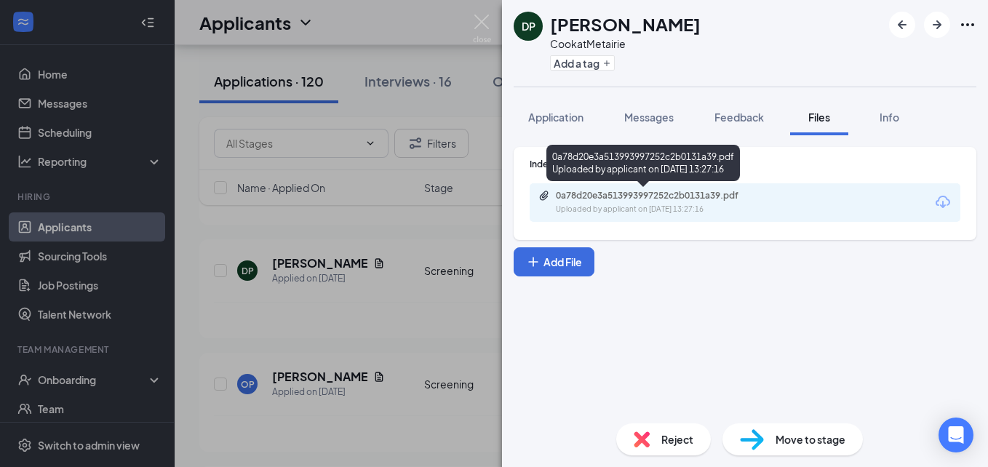
click at [581, 206] on div "Uploaded by applicant on [DATE] 13:27:16" at bounding box center [665, 210] width 218 height 12
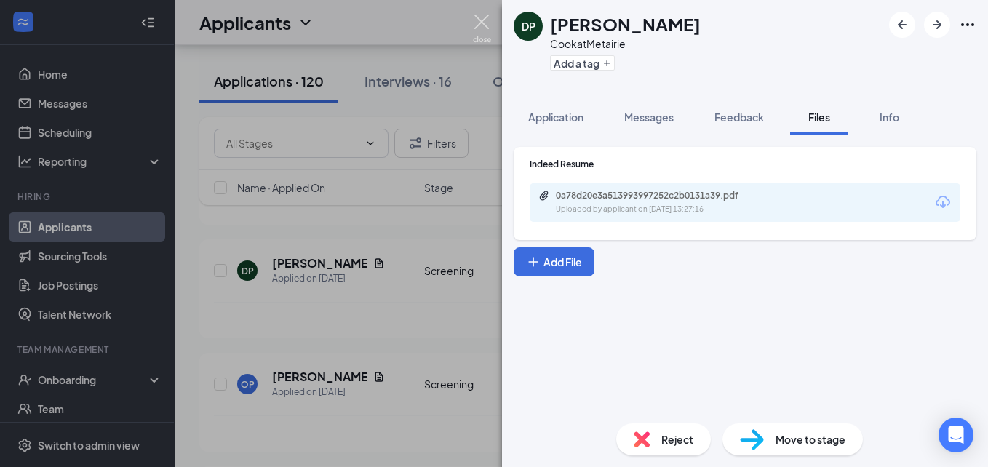
click at [485, 22] on img at bounding box center [482, 29] width 18 height 28
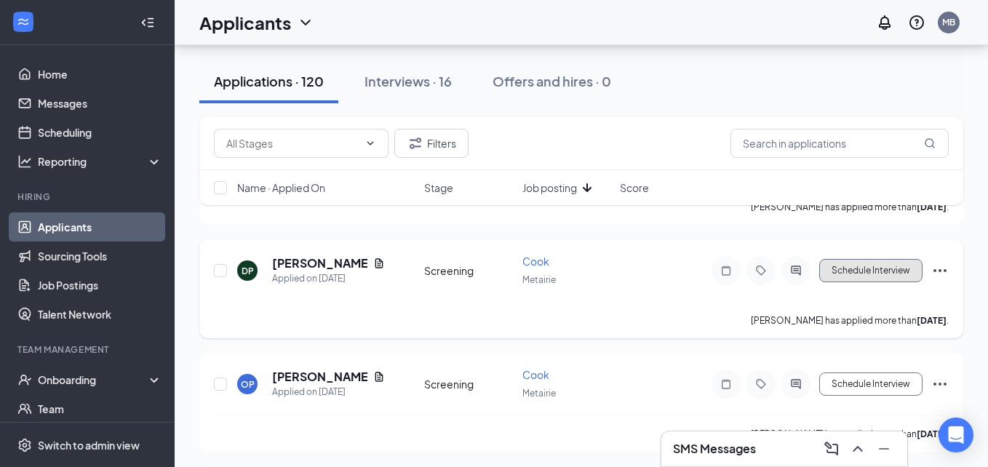
click at [868, 269] on button "Schedule Interview" at bounding box center [871, 270] width 103 height 23
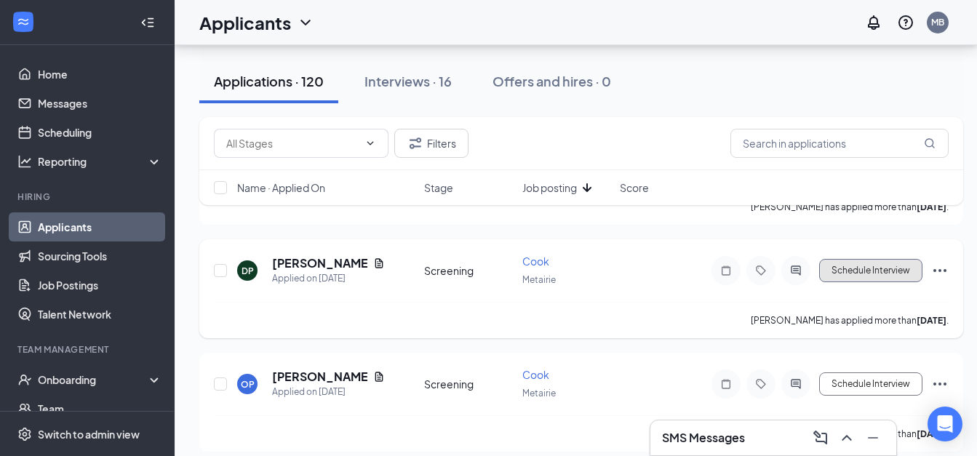
type input "Onsite Interview (next stage)"
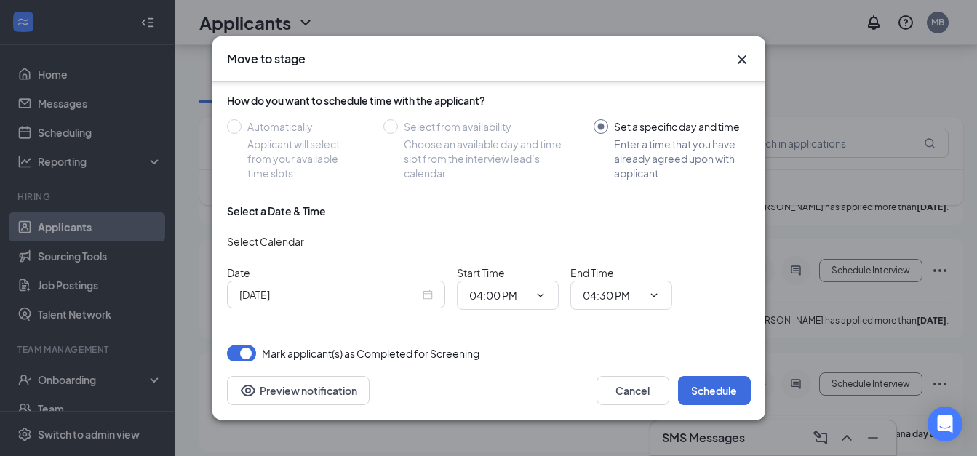
scroll to position [115, 0]
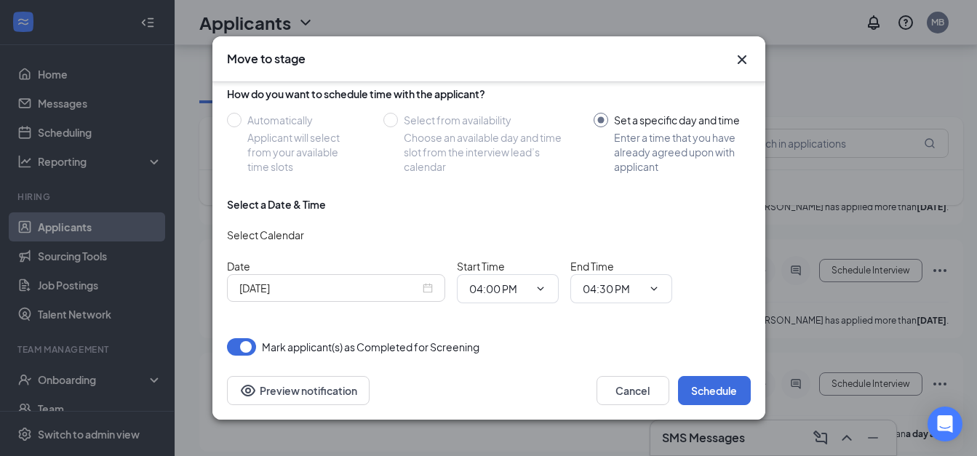
click at [390, 282] on input "[DATE]" at bounding box center [329, 288] width 180 height 16
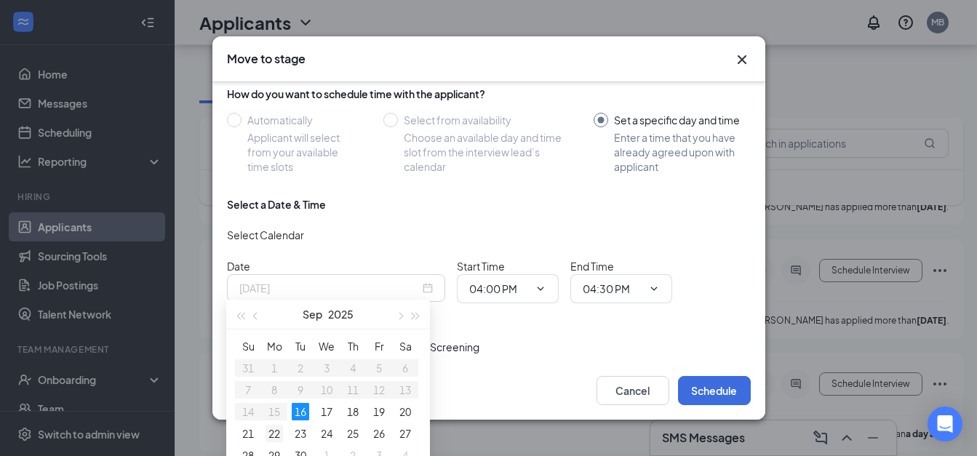
type input "[DATE]"
click at [273, 431] on div "22" at bounding box center [274, 433] width 17 height 17
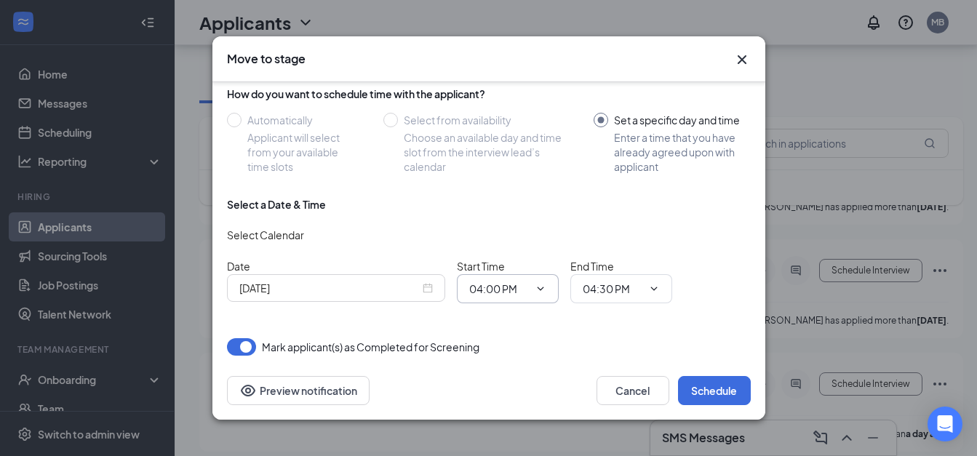
click at [538, 286] on icon "ChevronDown" at bounding box center [541, 289] width 12 height 12
click at [509, 285] on input "04:00 PM" at bounding box center [499, 289] width 60 height 16
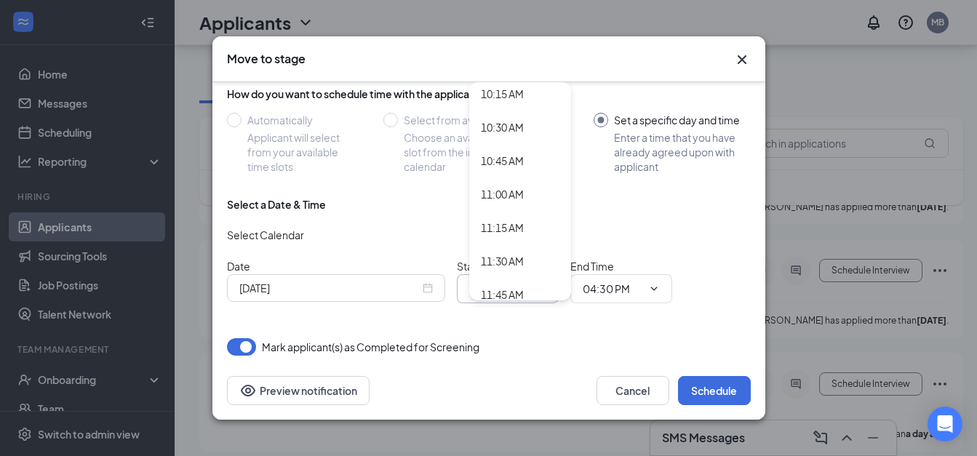
scroll to position [1403, 0]
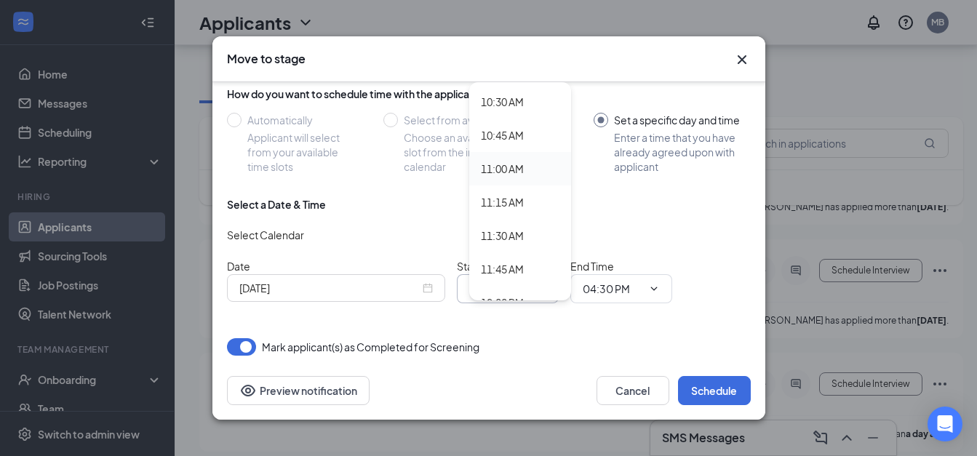
click at [496, 165] on div "11:00 AM" at bounding box center [502, 169] width 43 height 16
type input "11:00 AM"
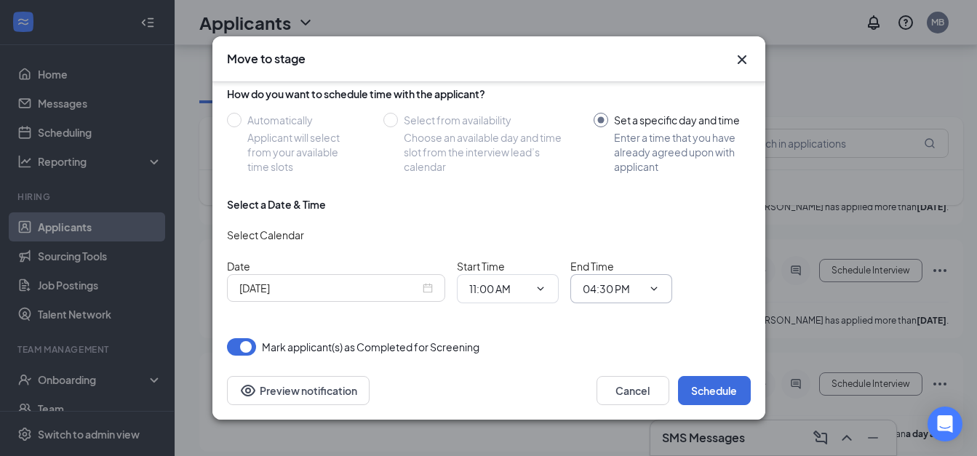
click at [651, 285] on icon "ChevronDown" at bounding box center [654, 289] width 12 height 12
click at [614, 285] on input "04:30 PM" at bounding box center [613, 289] width 60 height 16
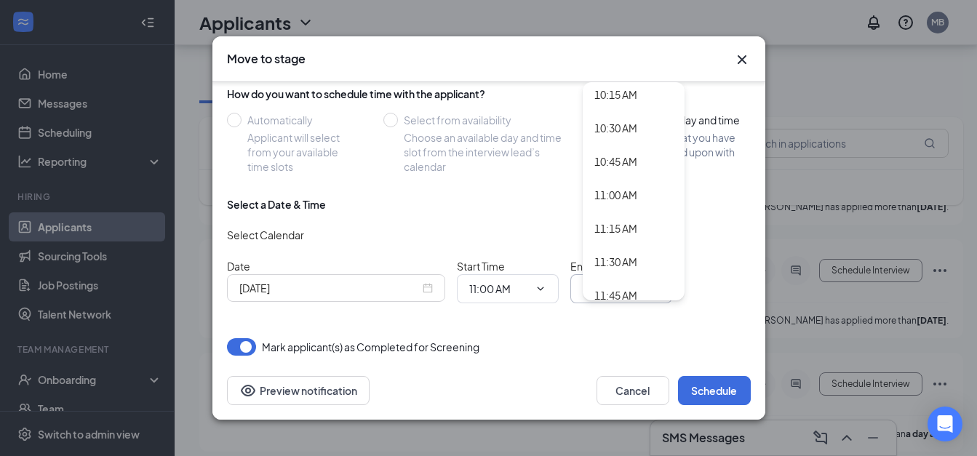
scroll to position [1406, 0]
click at [630, 232] on div "11:30 AM" at bounding box center [616, 233] width 43 height 16
type input "11:30 AM"
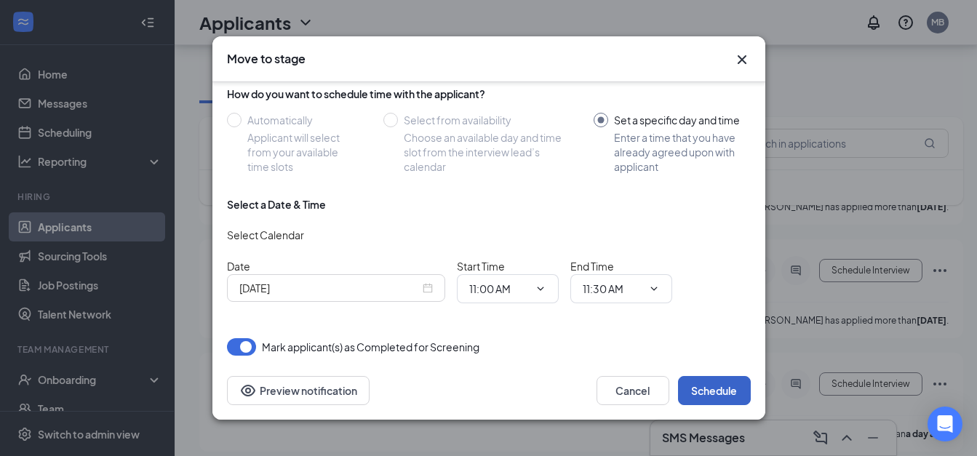
click at [704, 393] on button "Schedule" at bounding box center [714, 390] width 73 height 29
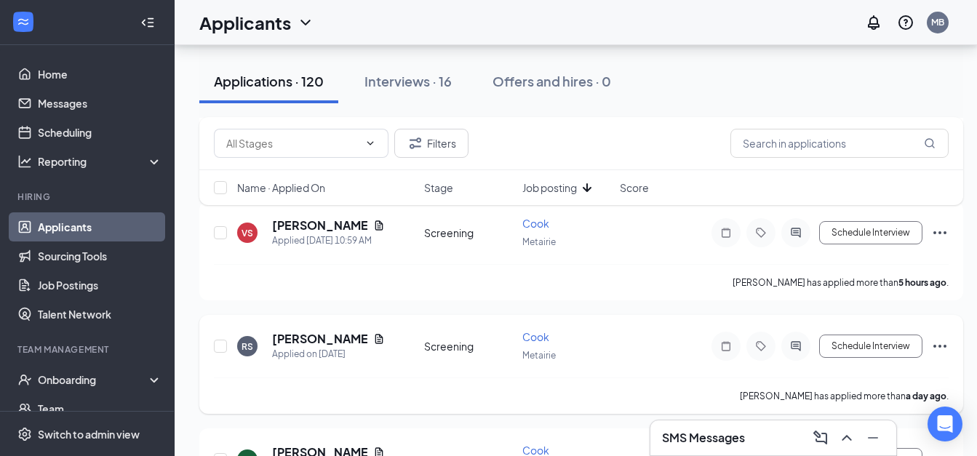
scroll to position [6839, 0]
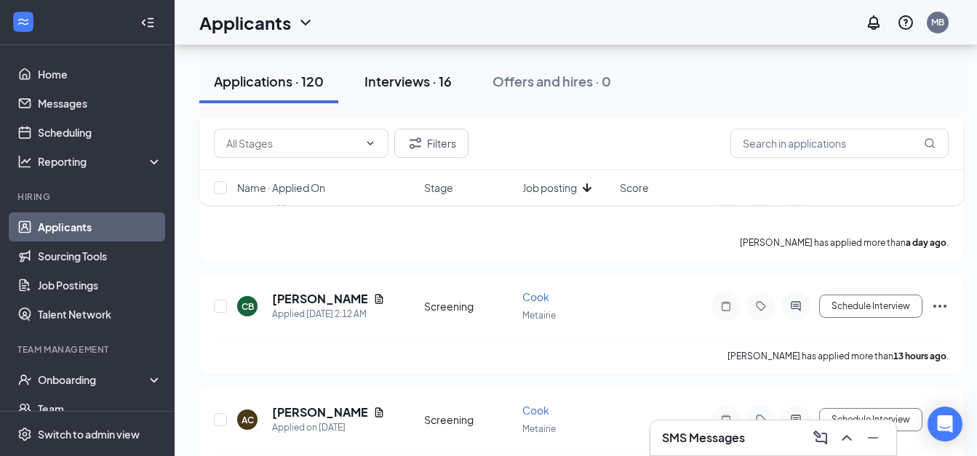
click at [417, 86] on div "Interviews · 16" at bounding box center [408, 81] width 87 height 18
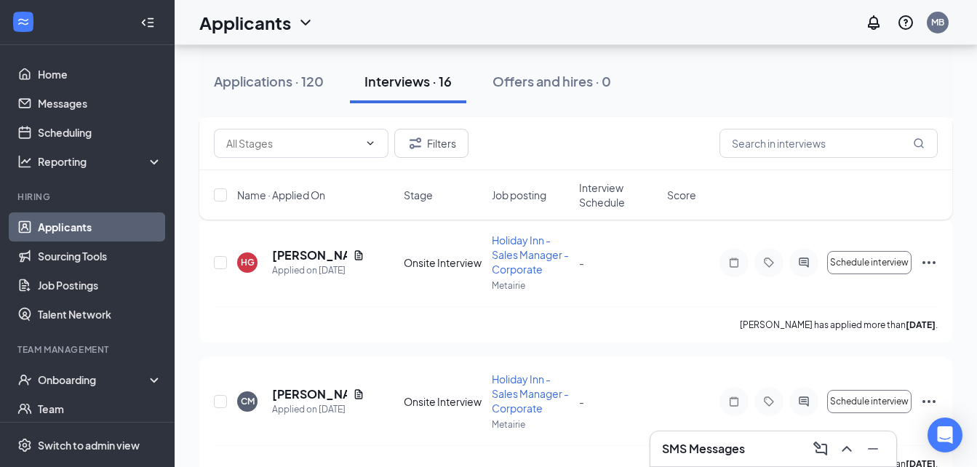
scroll to position [1265, 0]
